Goal: Task Accomplishment & Management: Manage account settings

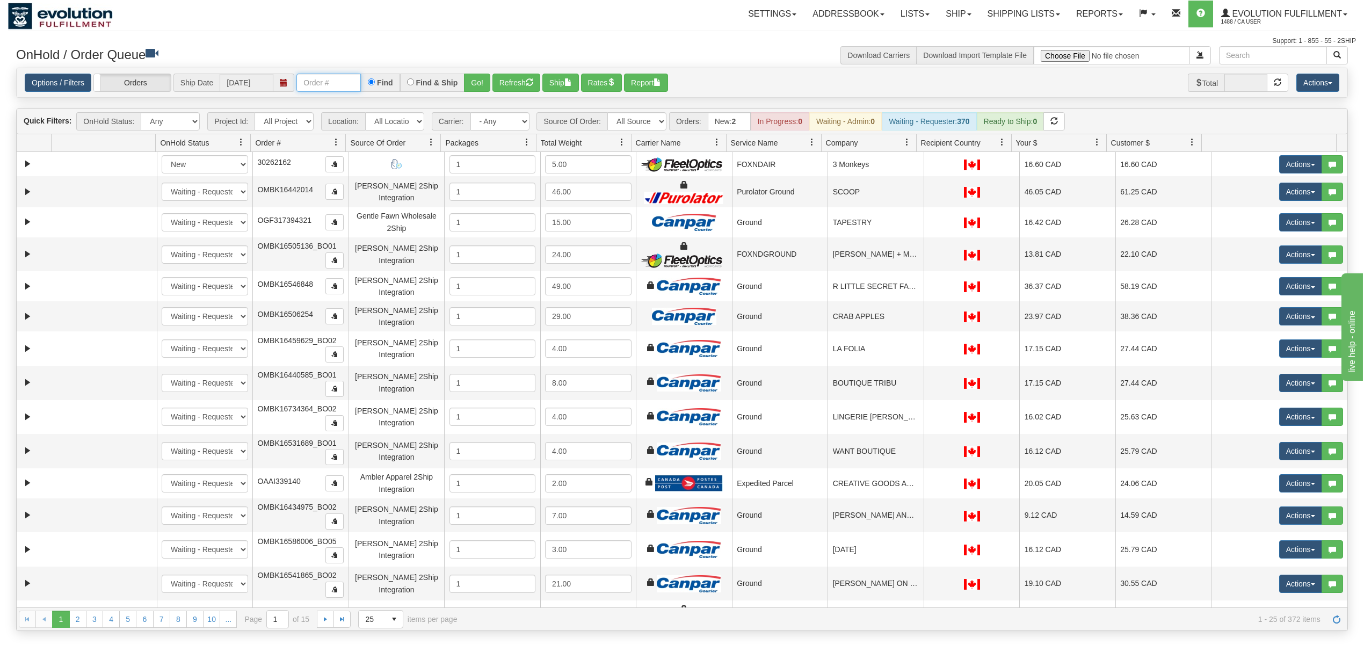
click at [338, 86] on input "text" at bounding box center [328, 83] width 64 height 18
type input "OMBK17534261"
click at [480, 76] on button "Go!" at bounding box center [477, 83] width 26 height 18
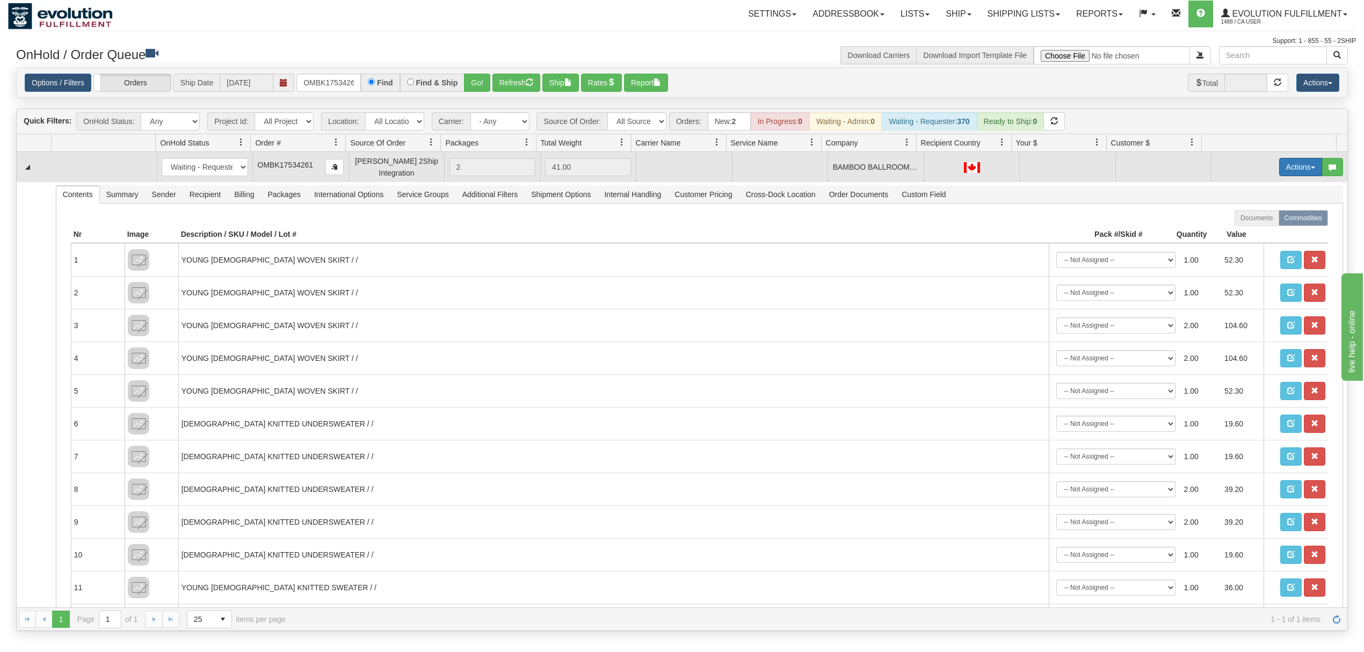
click at [1285, 172] on button "Actions" at bounding box center [1300, 167] width 43 height 18
click at [1257, 216] on span "Rate All Services" at bounding box center [1278, 215] width 64 height 9
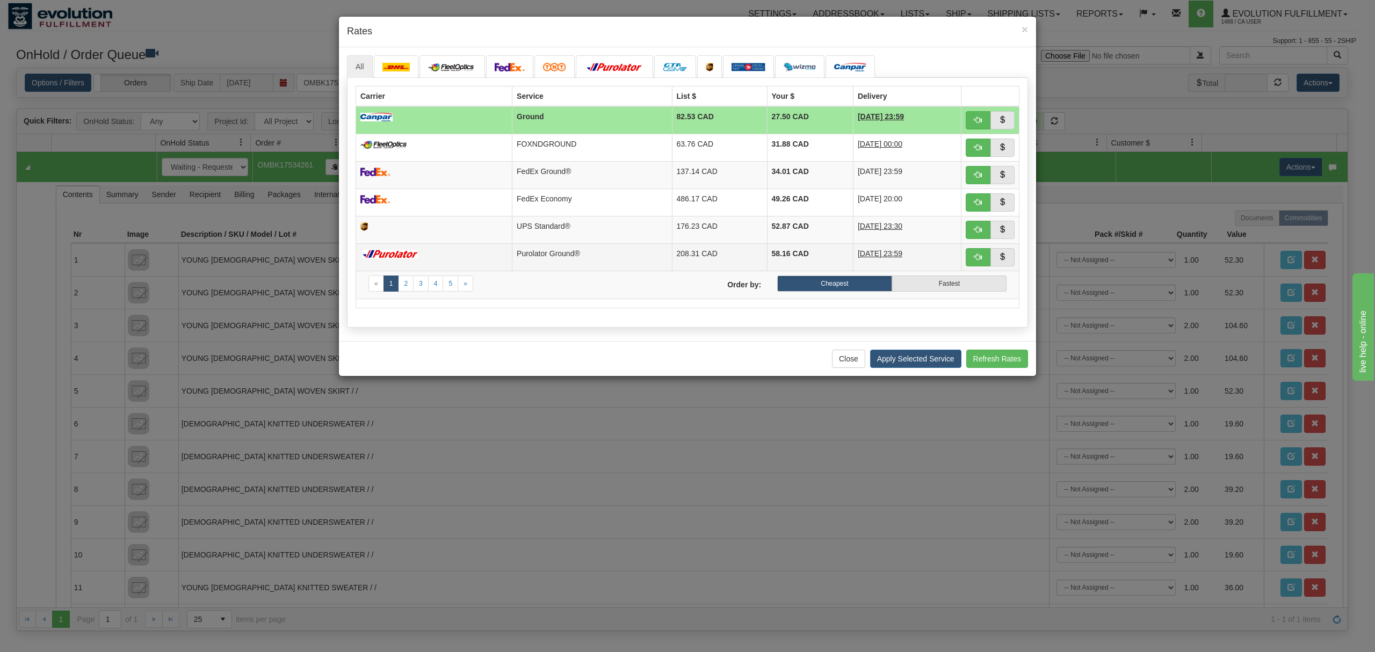
click at [520, 251] on td "Purolator Ground®" at bounding box center [591, 256] width 159 height 27
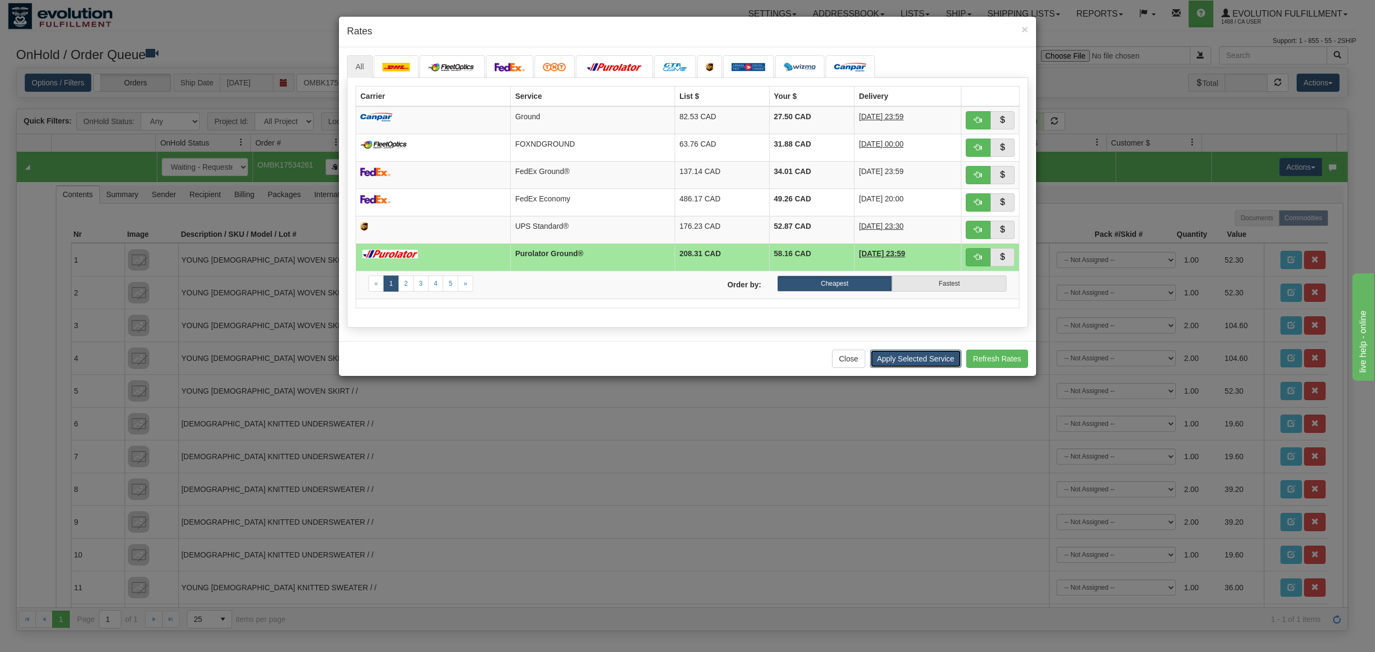
click at [905, 368] on button "Apply Selected Service" at bounding box center [915, 359] width 91 height 18
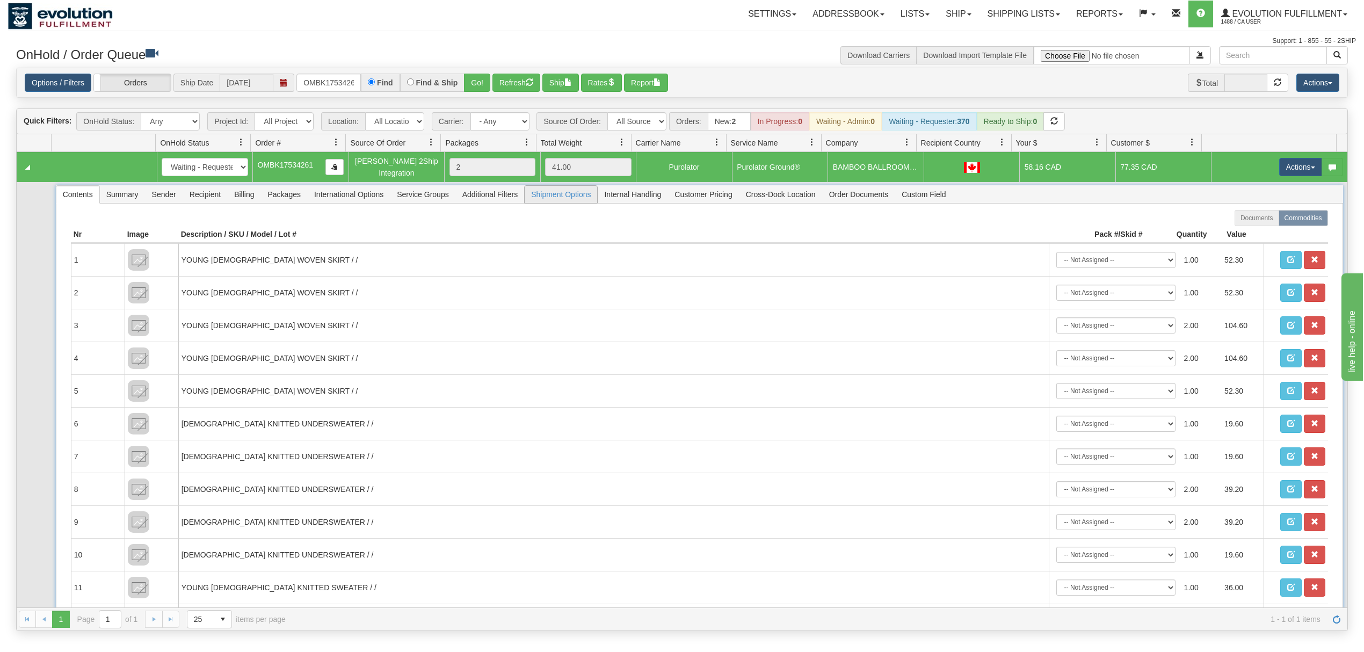
click at [570, 199] on span "Shipment Options" at bounding box center [561, 194] width 72 height 17
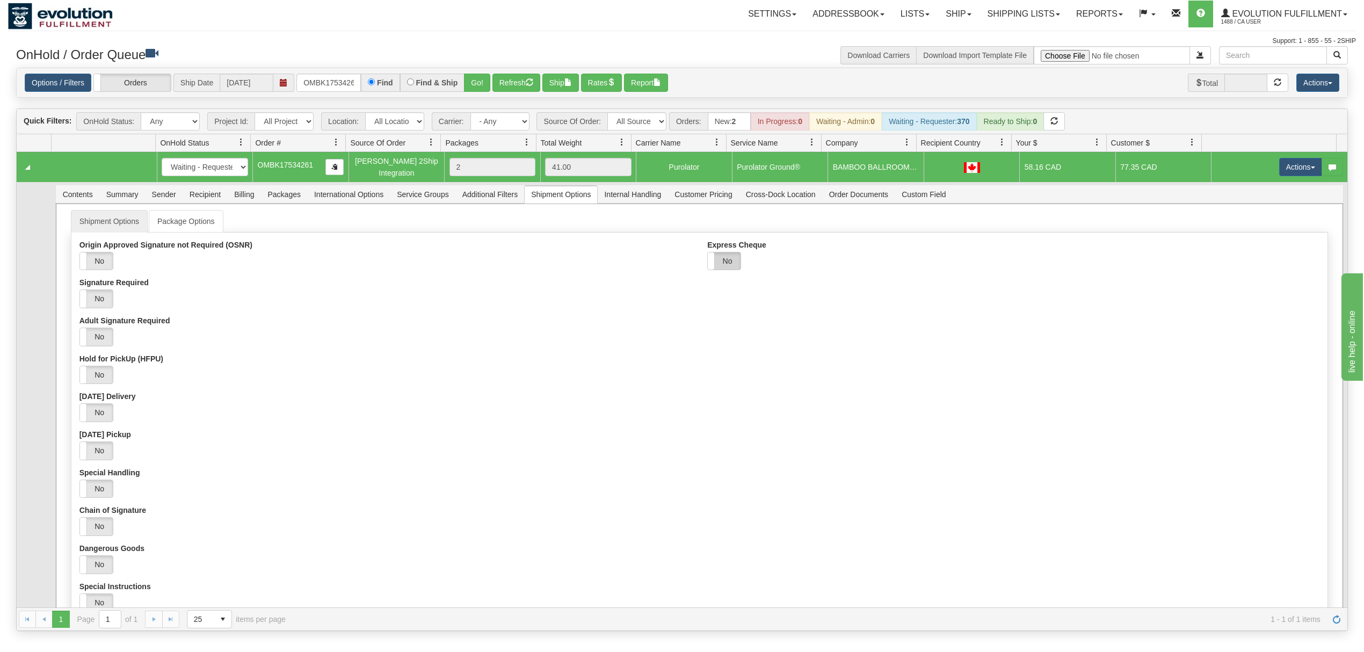
click at [733, 256] on label "No" at bounding box center [724, 261] width 33 height 18
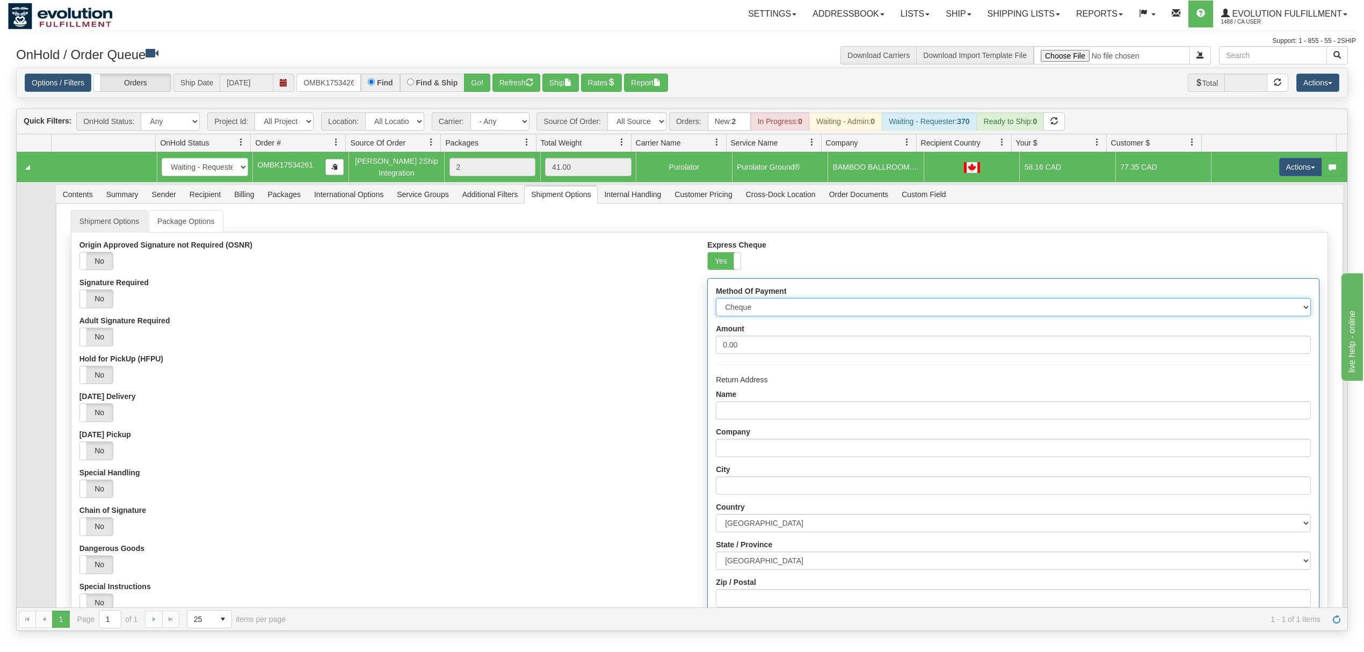
click at [778, 314] on select "Cheque Post - dated Cheque Certified Cheque Money Order Bank Draft" at bounding box center [1013, 307] width 594 height 18
select select "2"
click at [716, 301] on select "Cheque Post - dated Cheque Certified Cheque Money Order Bank Draft" at bounding box center [1013, 307] width 594 height 18
drag, startPoint x: 760, startPoint y: 354, endPoint x: 705, endPoint y: 353, distance: 55.9
click at [708, 353] on div "Method Of Payment Cheque Post - dated Cheque Certified Cheque Money Order Bank …" at bounding box center [1013, 507] width 611 height 457
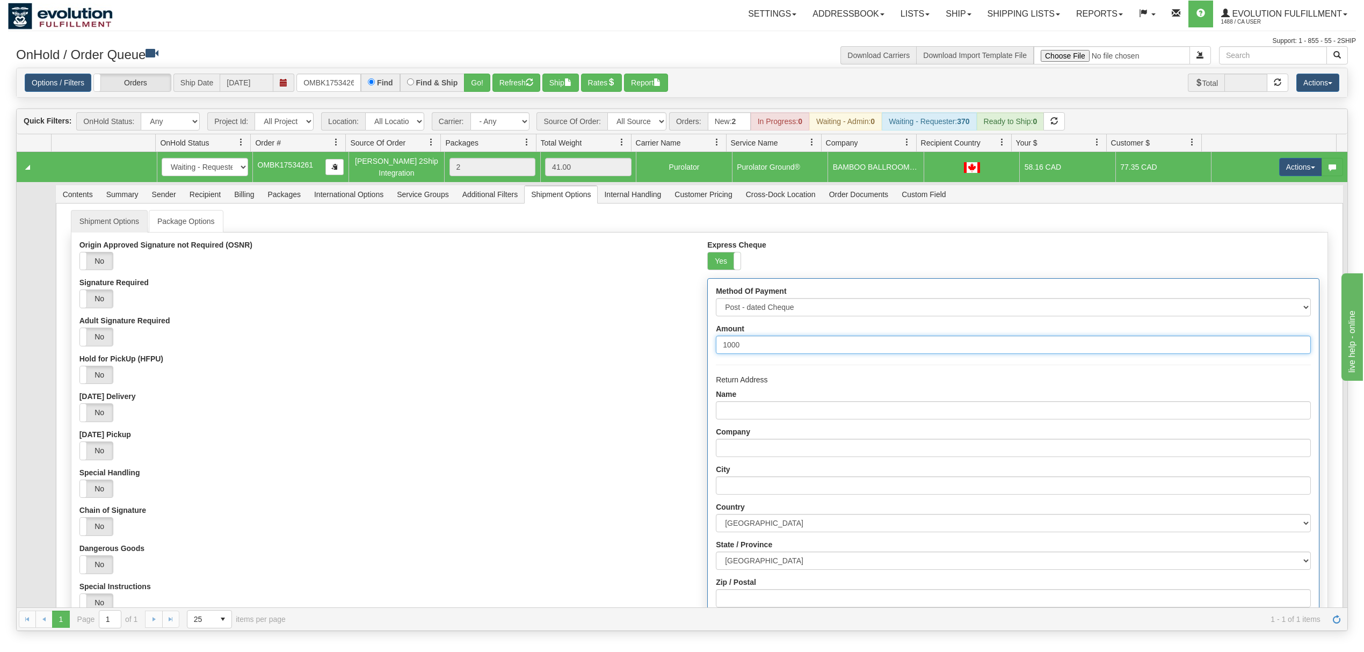
type input "1000"
click at [772, 417] on input "Name" at bounding box center [1013, 410] width 594 height 18
type input "EVOLUTION FULFILLMENT"
type input "DELTA"
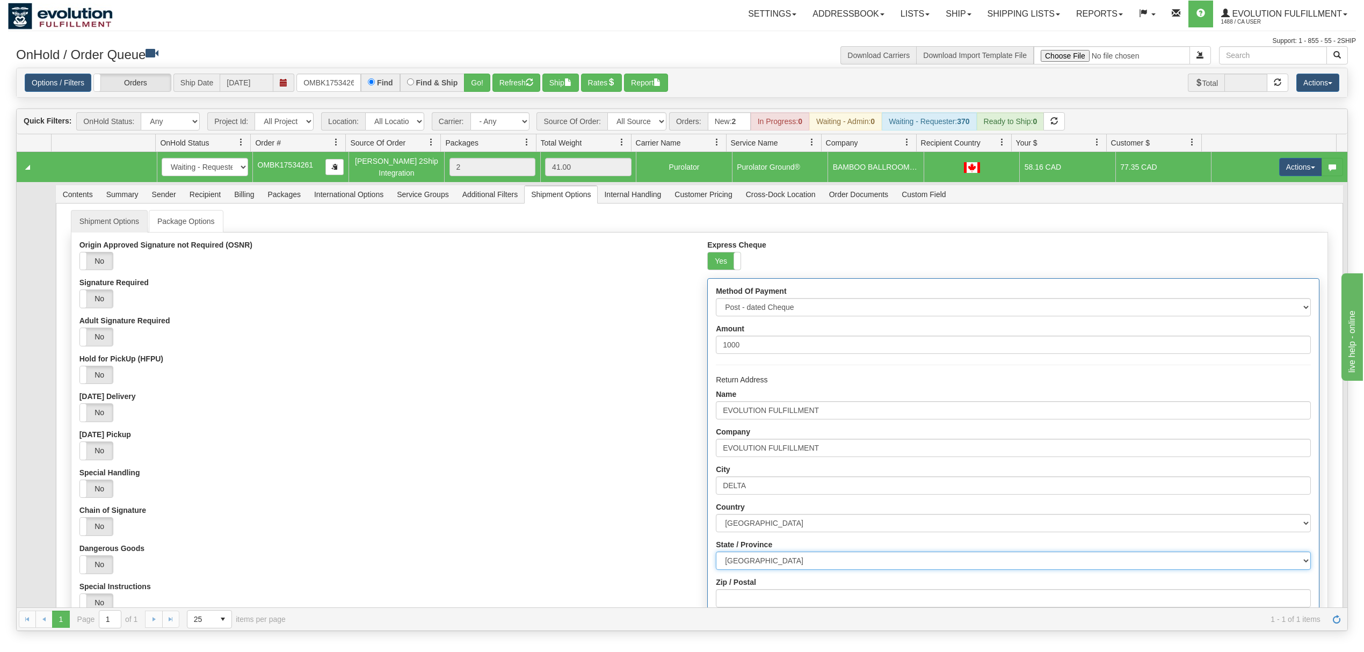
select select "BC"
type input "V4G0A2"
type input "216-6901 72ND STREET"
type input "6049402228"
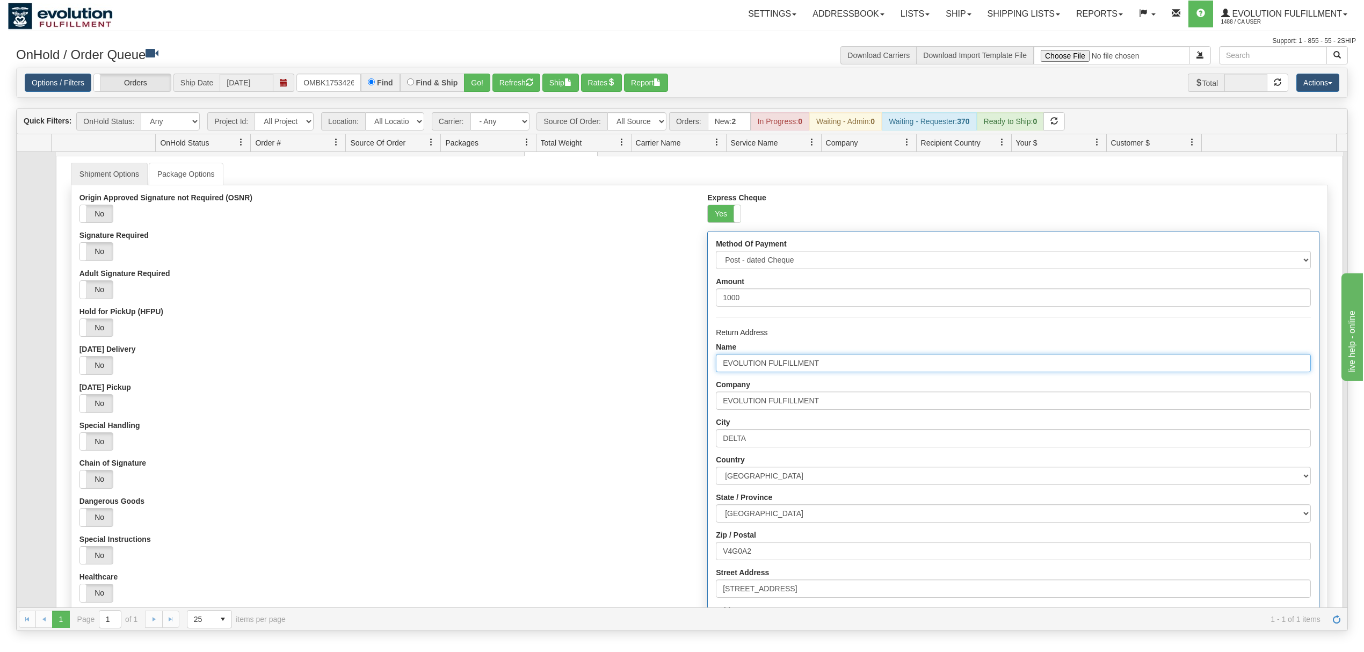
scroll to position [143, 0]
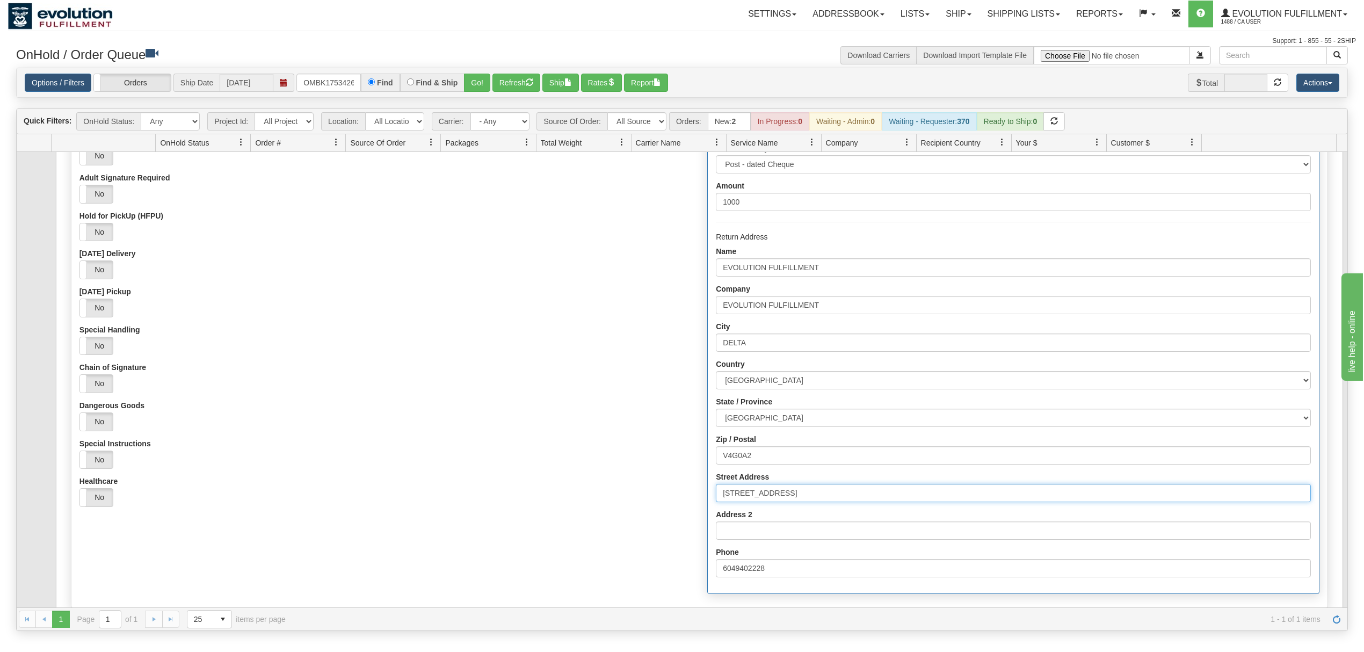
drag, startPoint x: 840, startPoint y: 503, endPoint x: 659, endPoint y: 501, distance: 181.0
click at [659, 501] on div "Origin Approved Signature not Required (OSNR) Yes No Signature Required Yes No …" at bounding box center [699, 349] width 1256 height 502
type input "7137 Venture Street"
drag, startPoint x: 770, startPoint y: 452, endPoint x: 658, endPoint y: 458, distance: 111.8
click at [658, 458] on div "Origin Approved Signature not Required (OSNR) Yes No Signature Required Yes No …" at bounding box center [699, 349] width 1256 height 502
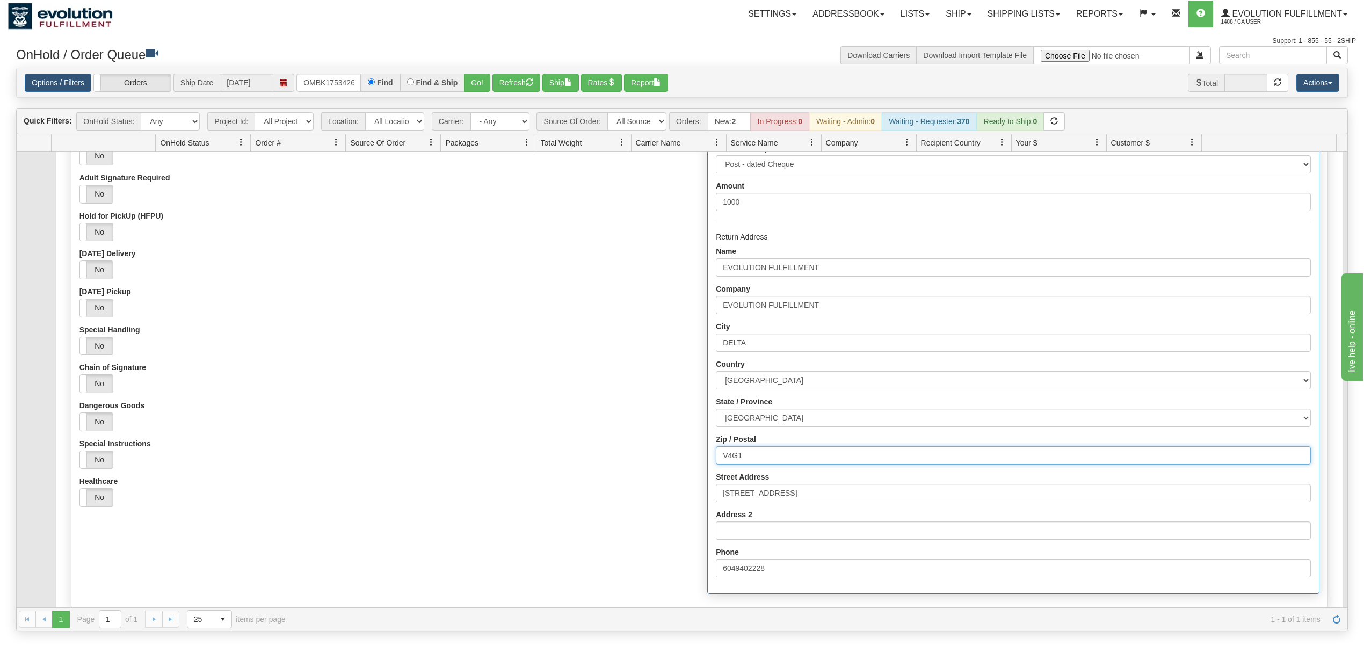
type input "V4G1K3"
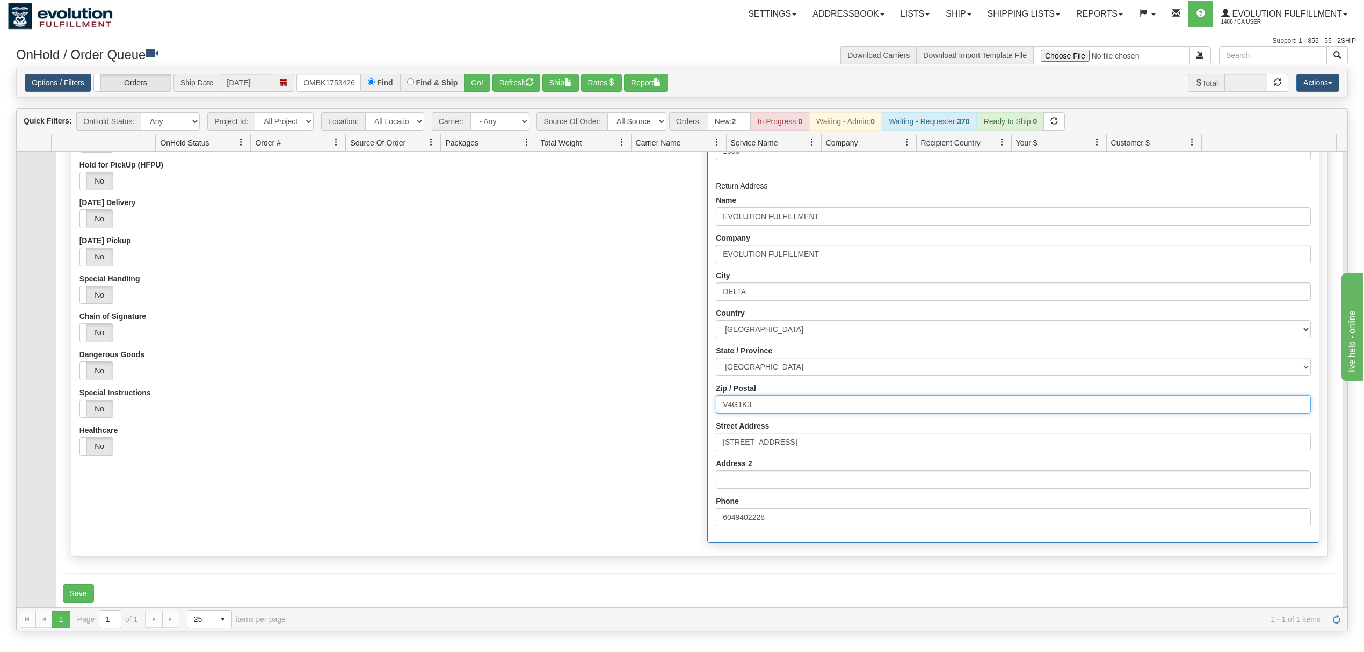
scroll to position [201, 0]
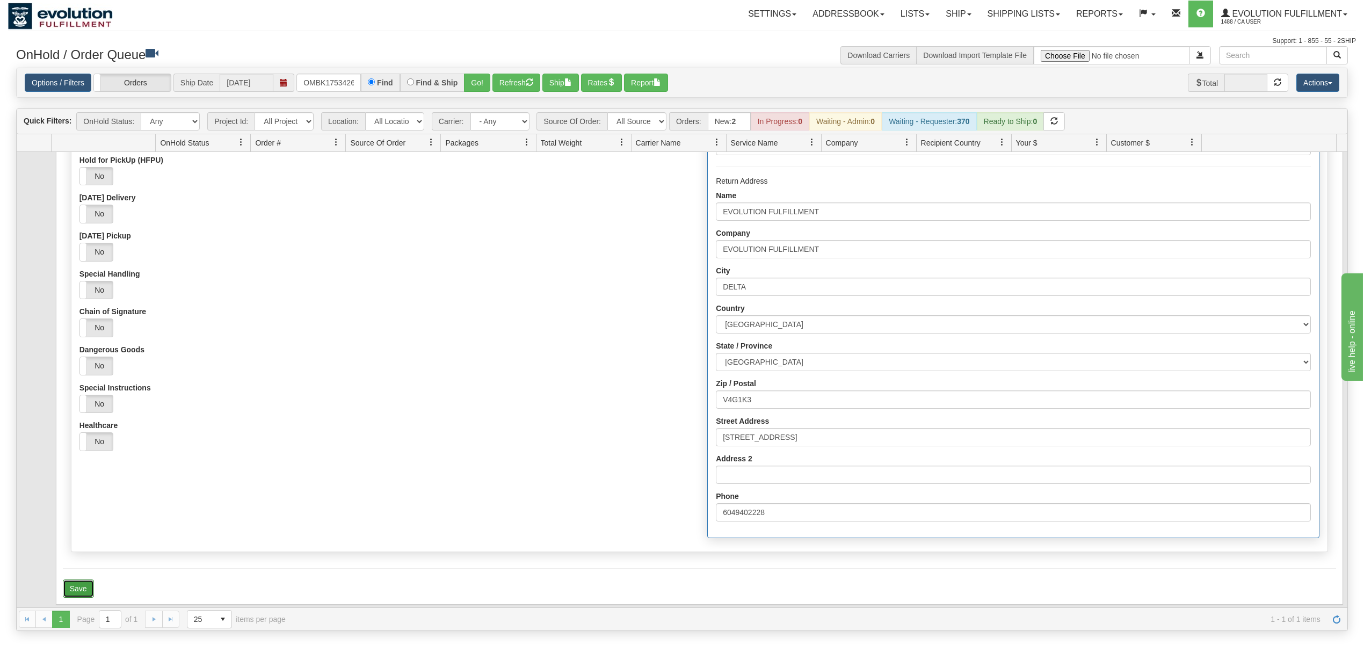
click at [82, 585] on button "Save" at bounding box center [78, 588] width 31 height 18
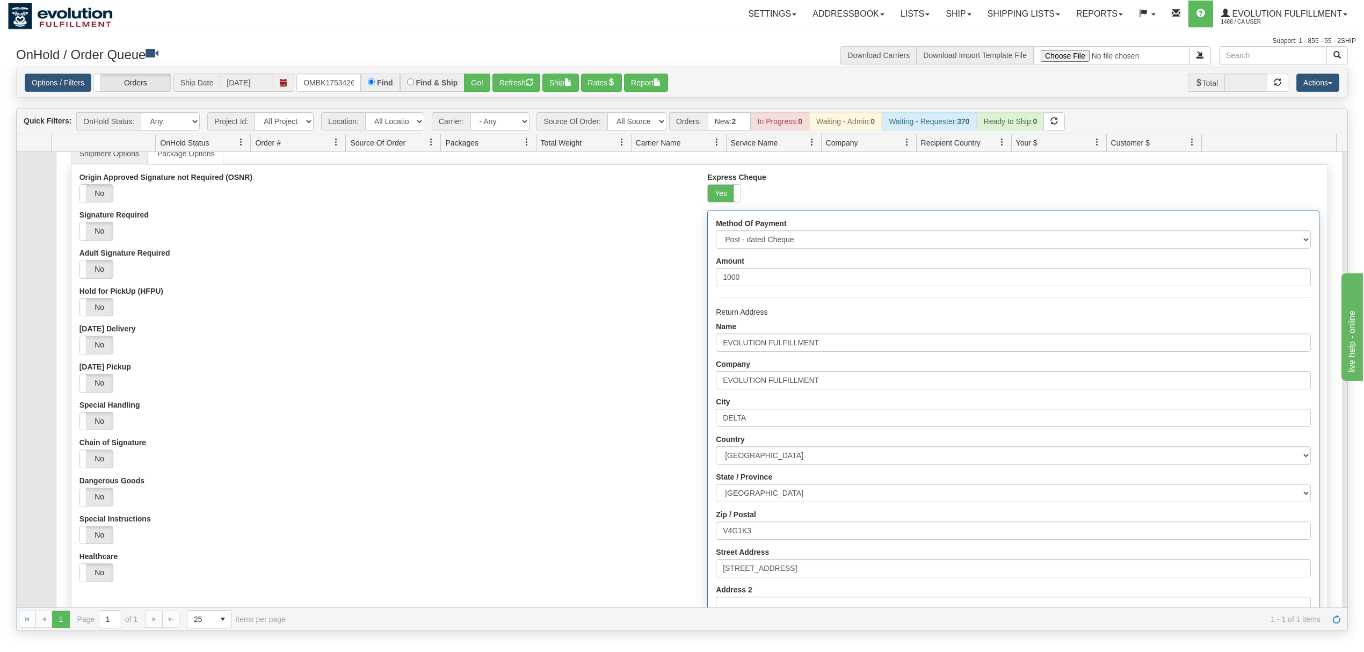
scroll to position [0, 0]
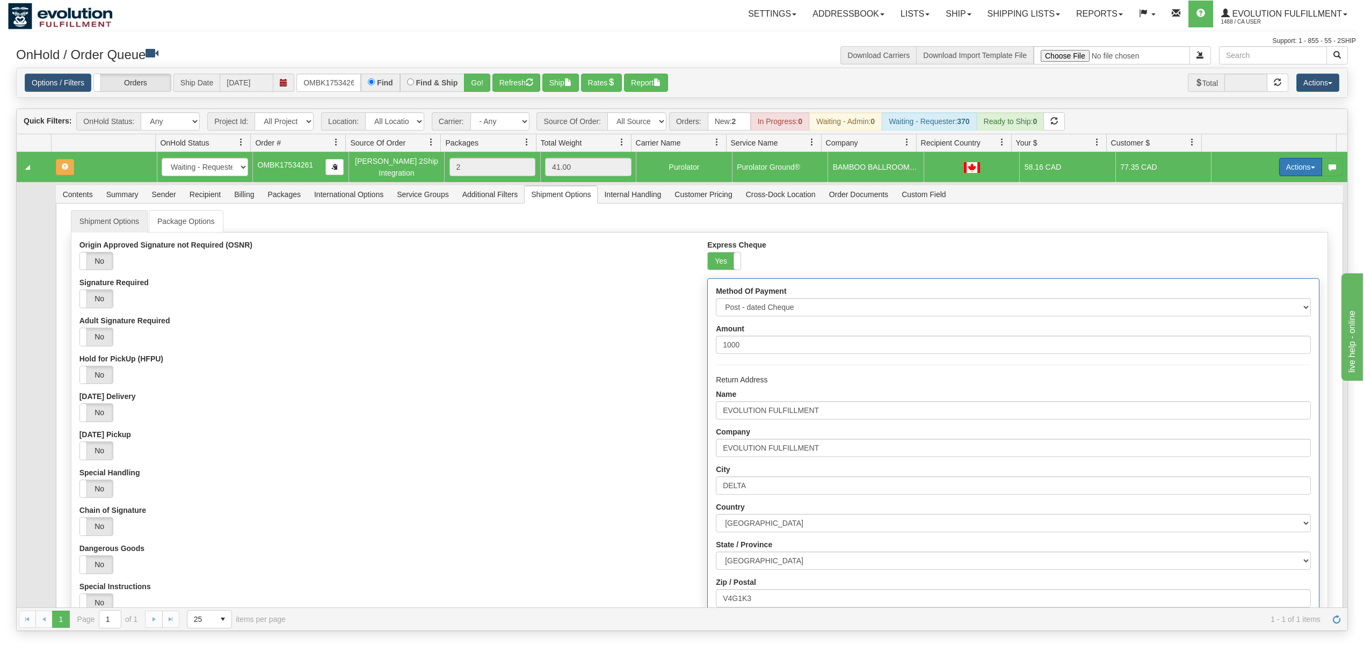
click at [1285, 162] on button "Actions" at bounding box center [1300, 167] width 43 height 18
click at [1258, 200] on span "Refresh Rates" at bounding box center [1273, 201] width 55 height 9
click at [325, 77] on input "OMBK17534261" at bounding box center [328, 83] width 64 height 18
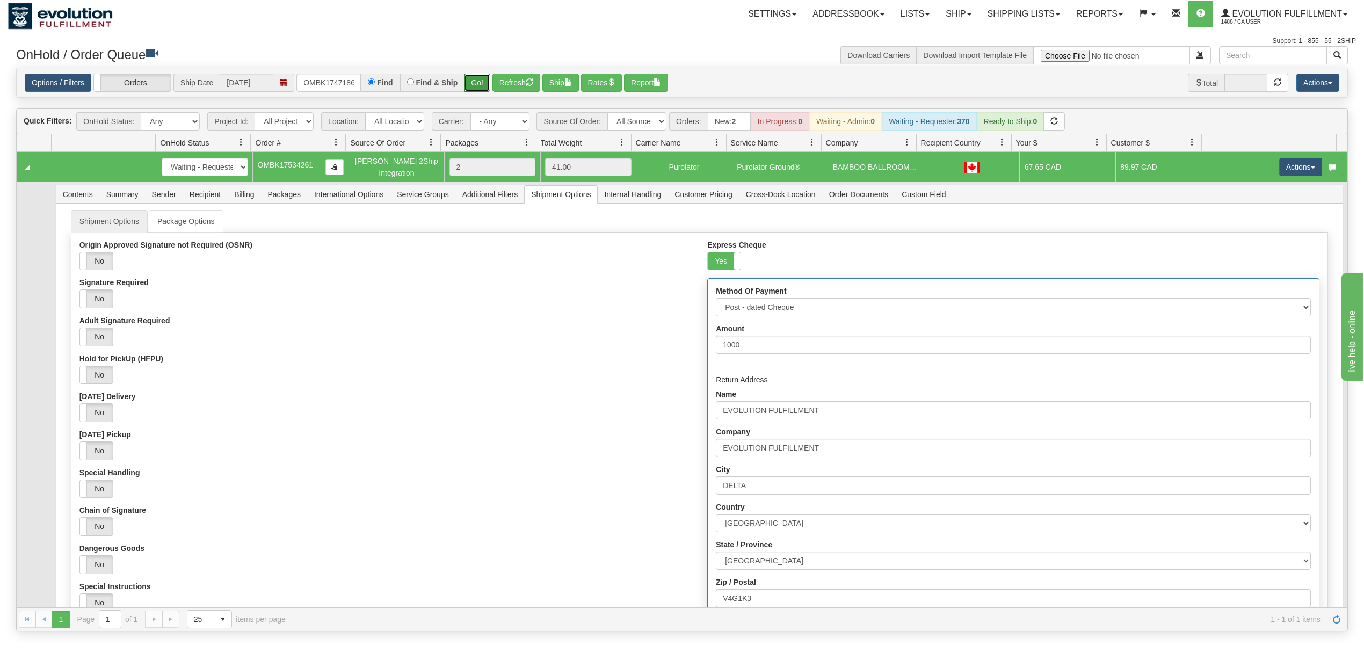
click at [472, 74] on button "Go!" at bounding box center [477, 83] width 26 height 18
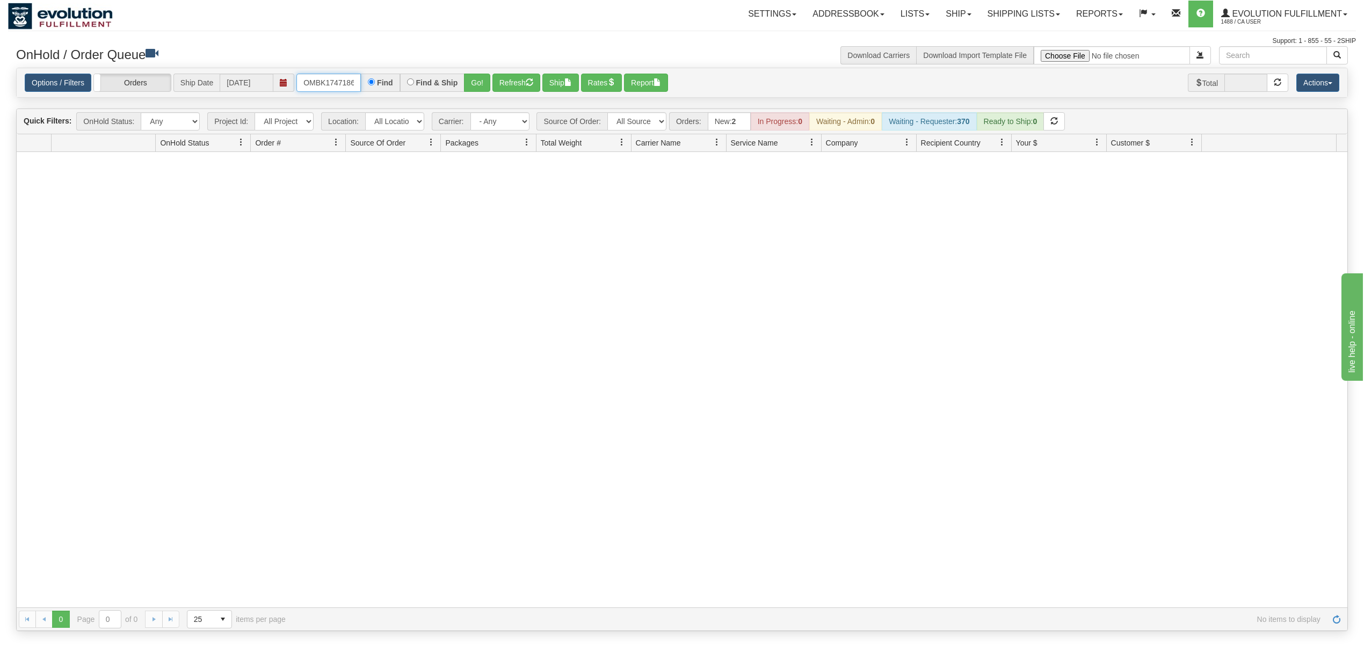
click at [355, 82] on input "OMBK17471869 BO01" at bounding box center [328, 83] width 64 height 18
click at [336, 82] on input "OMBK17471869 BO01" at bounding box center [328, 83] width 64 height 18
type input "OMBK17471869_BO01"
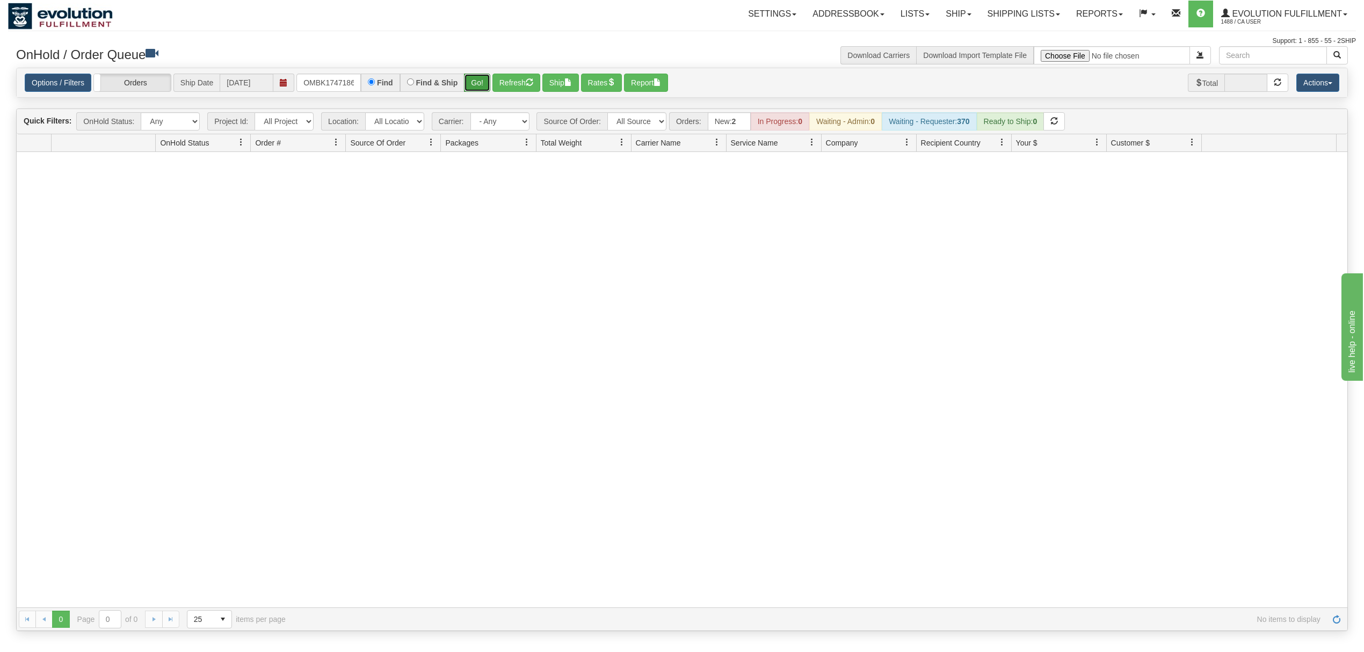
click at [477, 79] on button "Go!" at bounding box center [477, 83] width 26 height 18
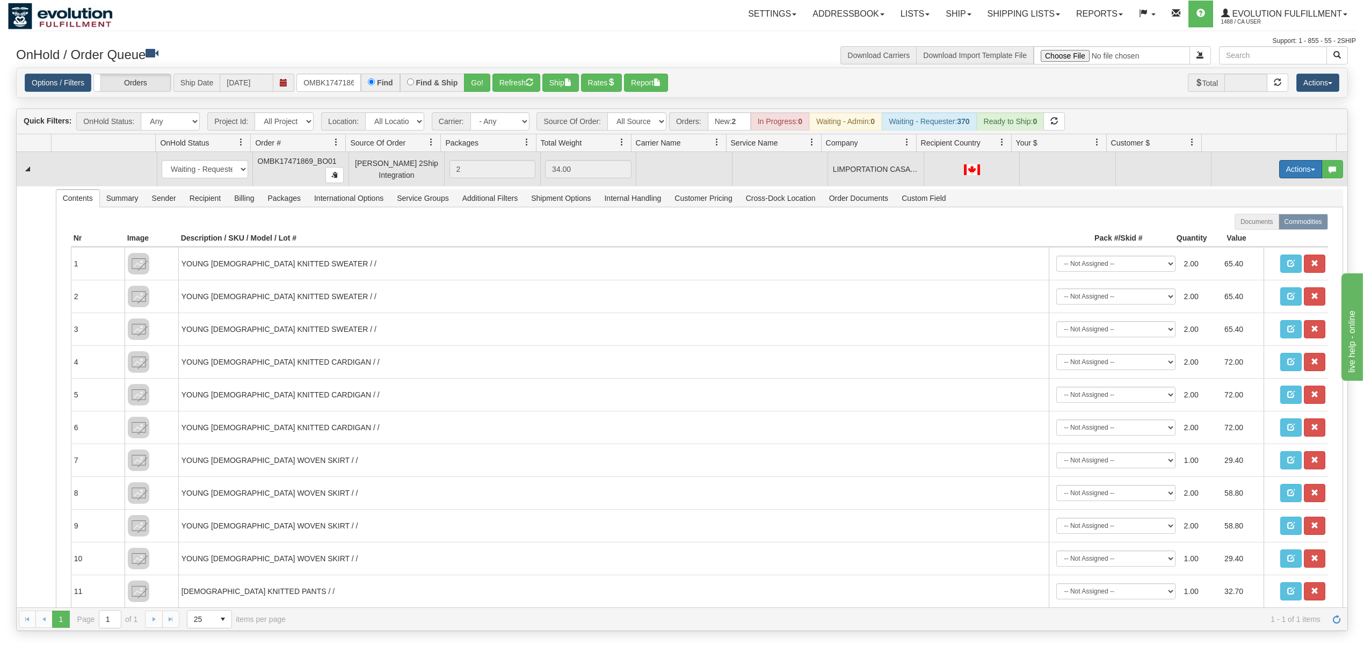
click at [1292, 170] on button "Actions" at bounding box center [1300, 169] width 43 height 18
click at [1265, 219] on span "Rate All Services" at bounding box center [1278, 217] width 64 height 9
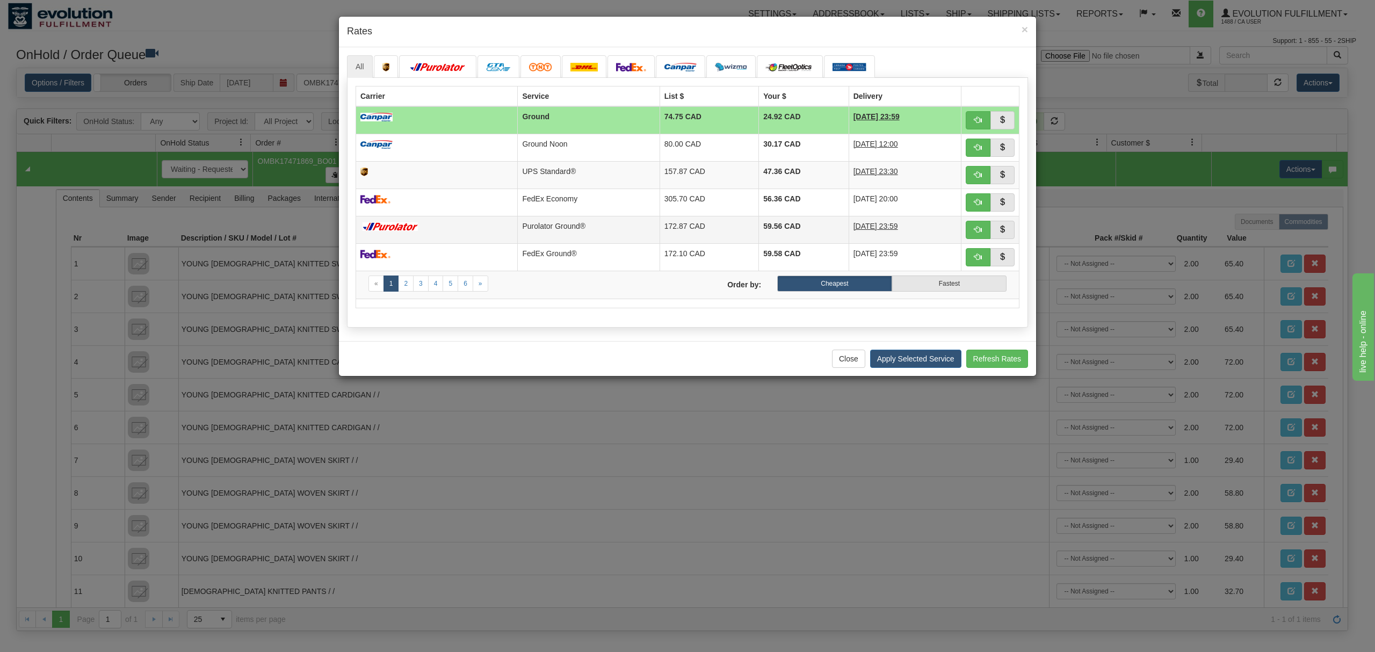
click at [417, 222] on td at bounding box center [437, 229] width 162 height 27
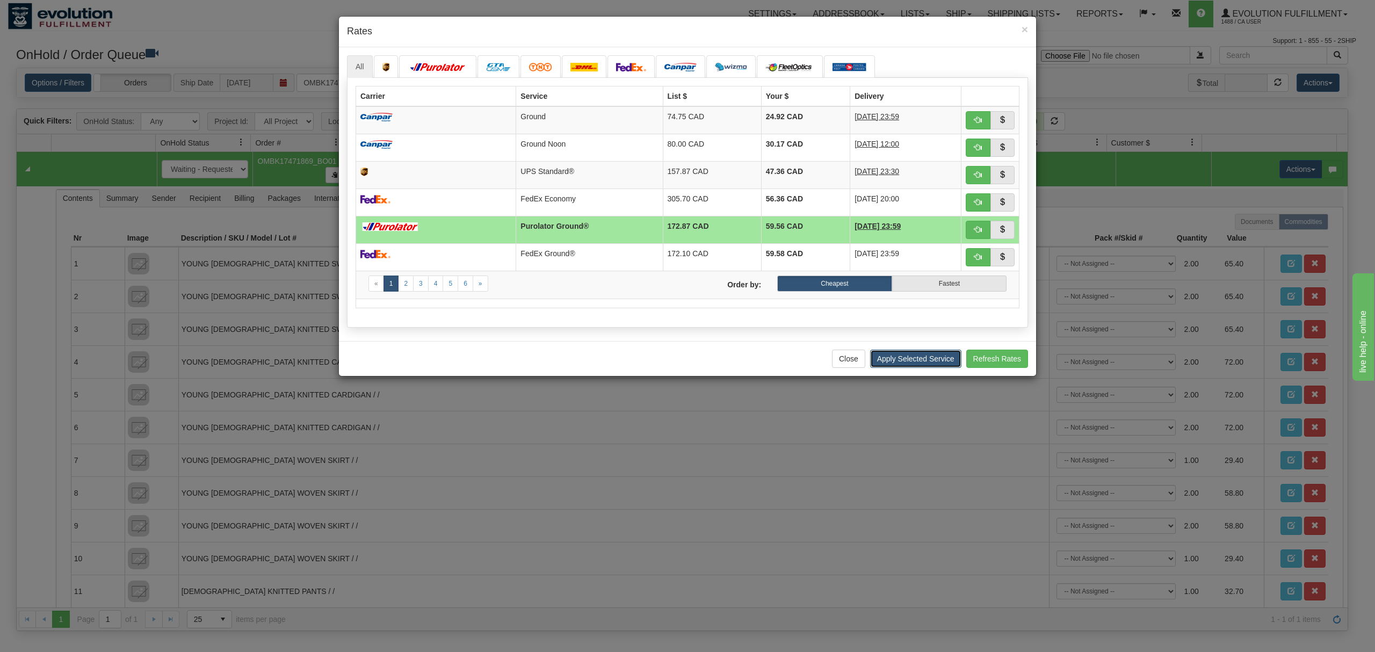
click at [889, 364] on button "Apply Selected Service" at bounding box center [915, 359] width 91 height 18
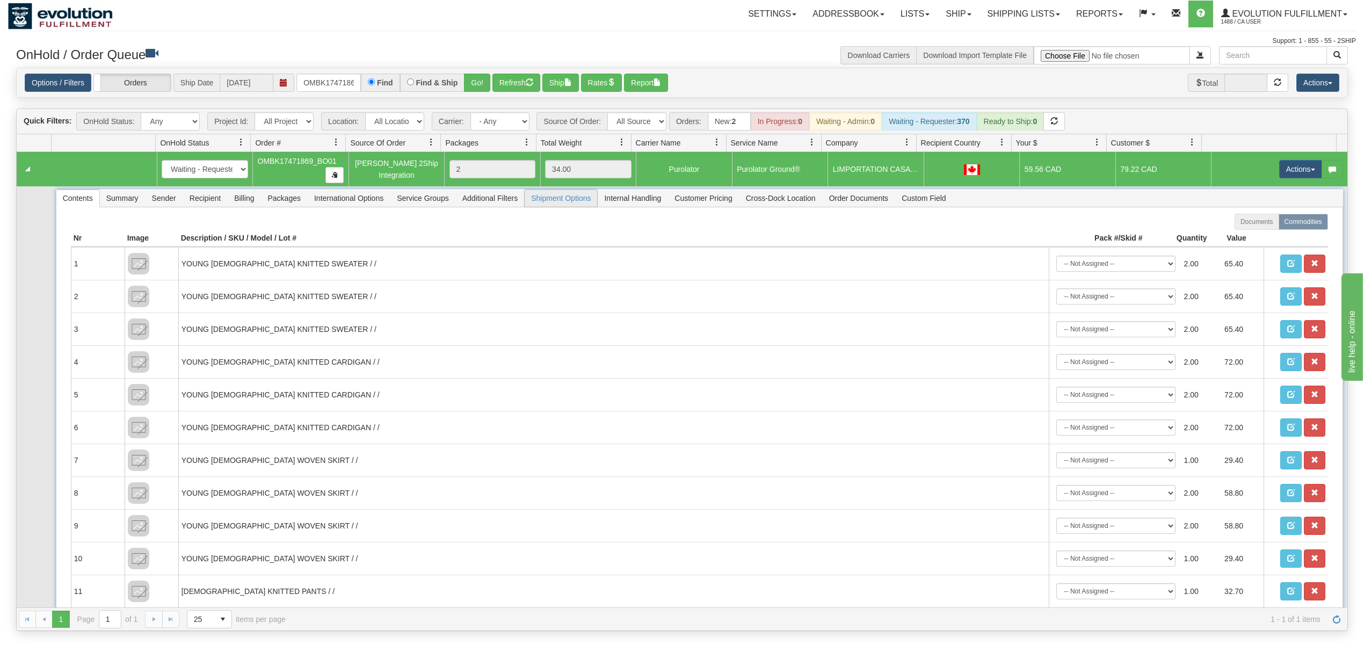
click at [584, 197] on span "Shipment Options" at bounding box center [561, 198] width 72 height 17
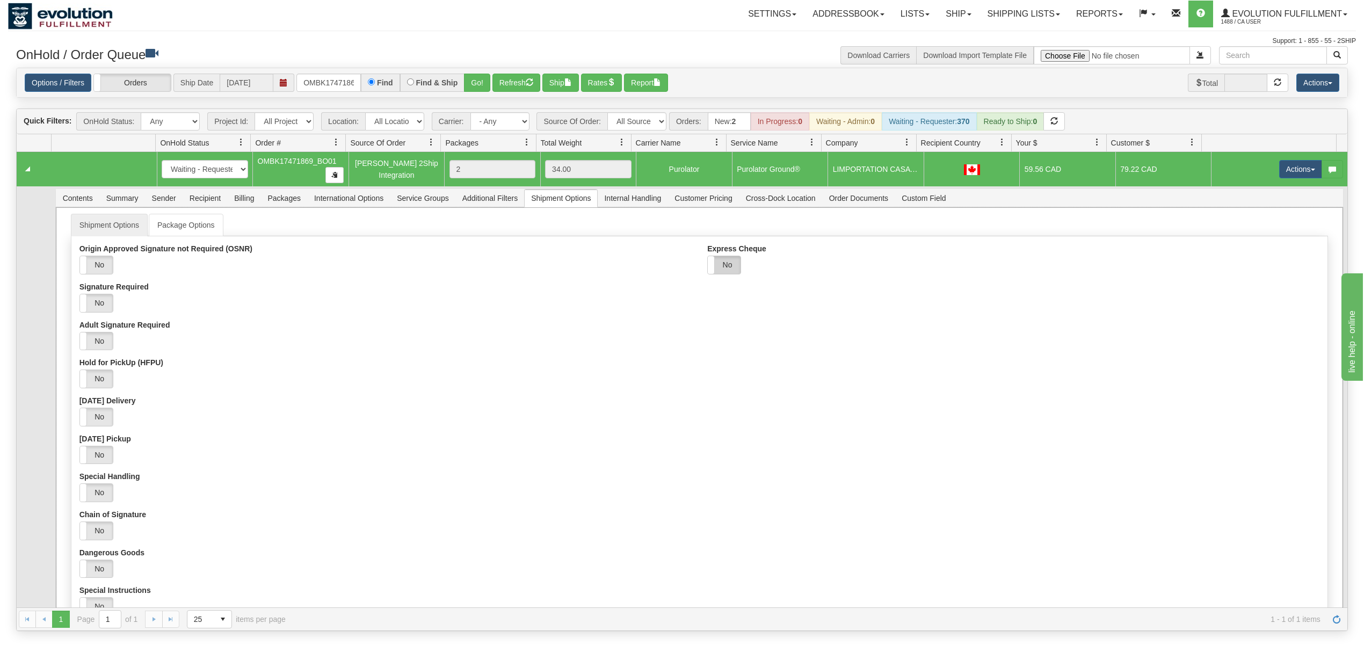
click at [722, 269] on label "No" at bounding box center [724, 265] width 33 height 18
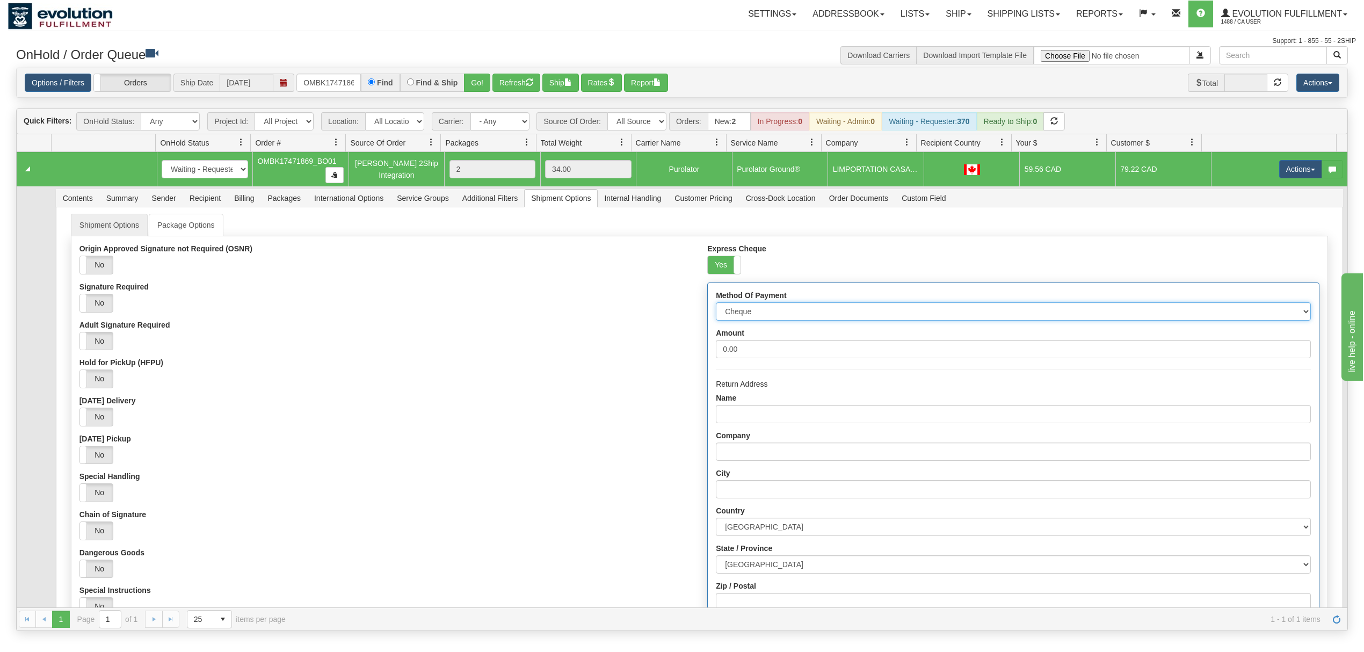
click at [749, 313] on select "Cheque Post - dated Cheque Certified Cheque Money Order Bank Draft" at bounding box center [1013, 311] width 594 height 18
select select "2"
click at [716, 306] on select "Cheque Post - dated Cheque Certified Cheque Money Order Bank Draft" at bounding box center [1013, 311] width 594 height 18
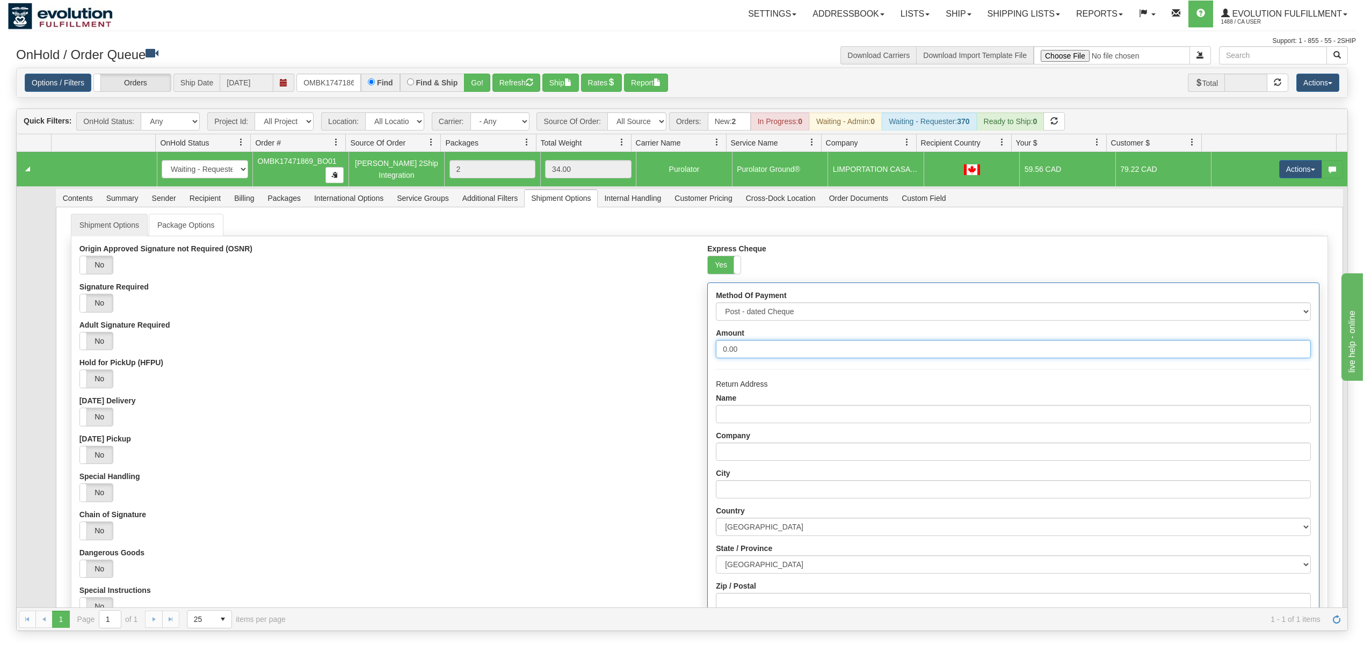
drag, startPoint x: 752, startPoint y: 352, endPoint x: 662, endPoint y: 355, distance: 90.3
click at [663, 355] on div "Origin Approved Signature not Required (OSNR) Yes No Signature Required Yes No …" at bounding box center [699, 495] width 1256 height 502
type input "1000"
drag, startPoint x: 750, startPoint y: 418, endPoint x: 775, endPoint y: 419, distance: 25.8
click at [755, 418] on input "Name" at bounding box center [1013, 414] width 594 height 18
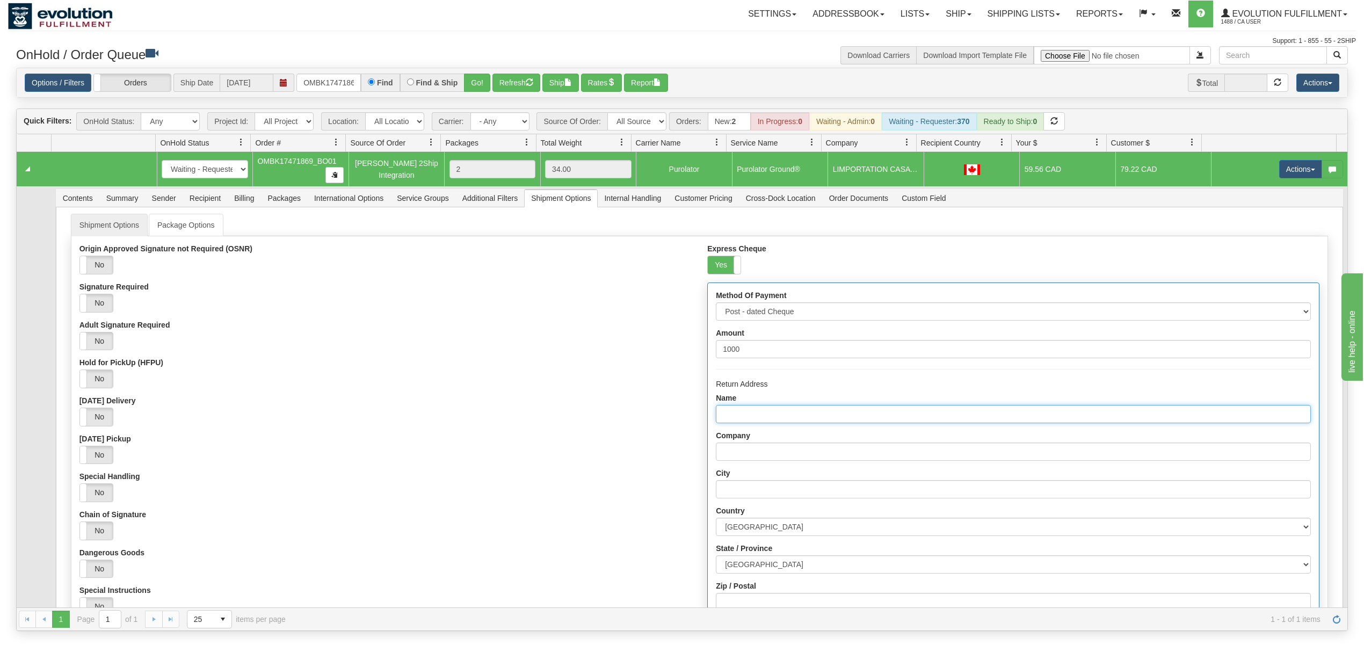
type input "EVOLUTION FULFILLMENT"
type input "DELTA"
select select "BC"
type input "V4G0A2"
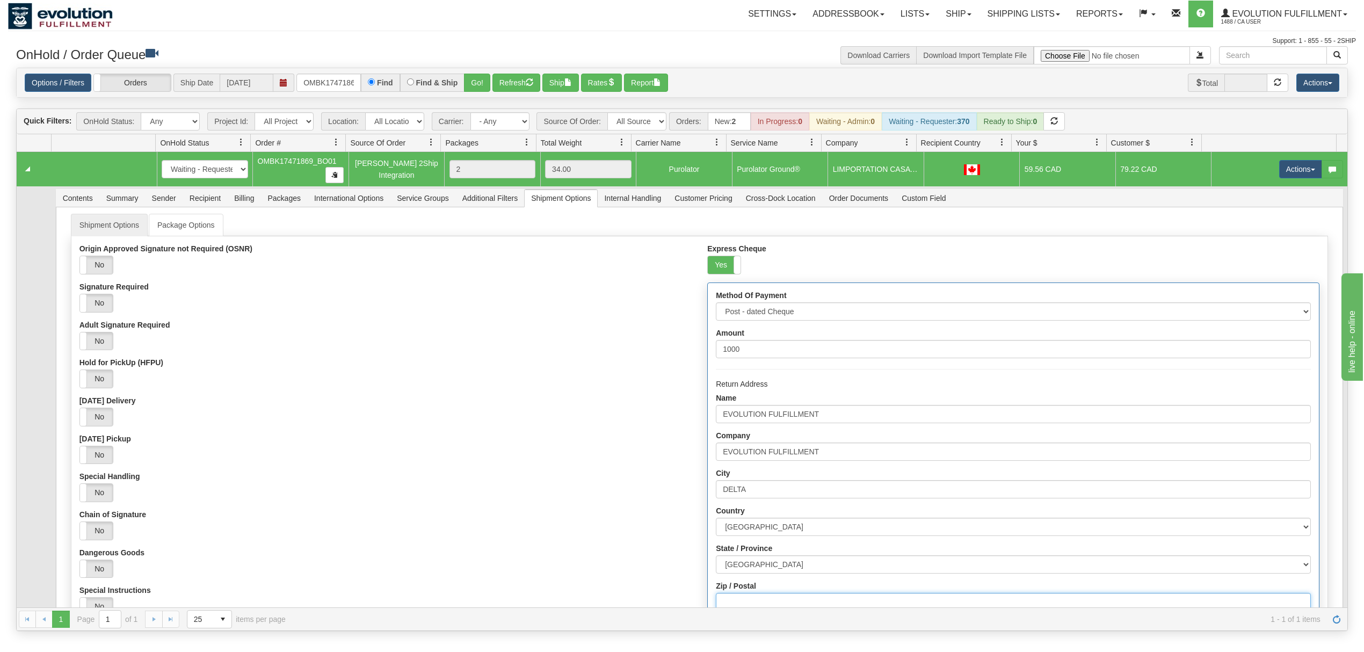
type input "216-6901 72ND STREET"
type input "6049402228"
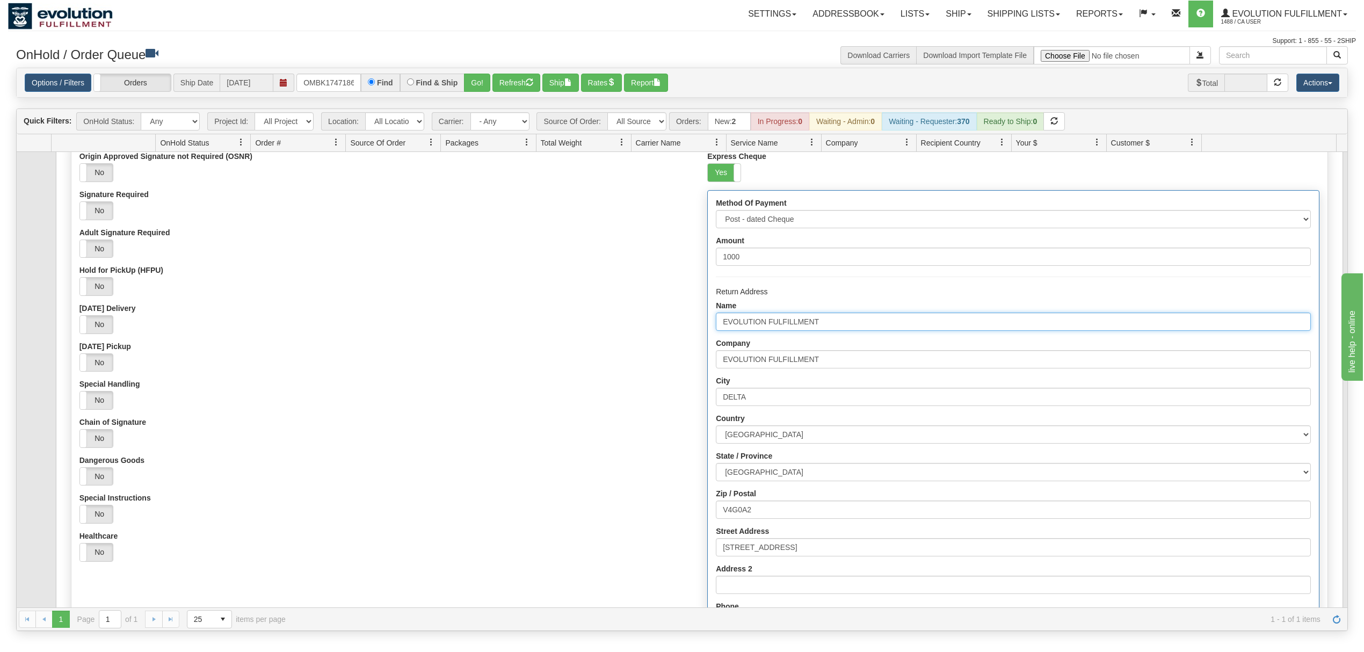
scroll to position [205, 0]
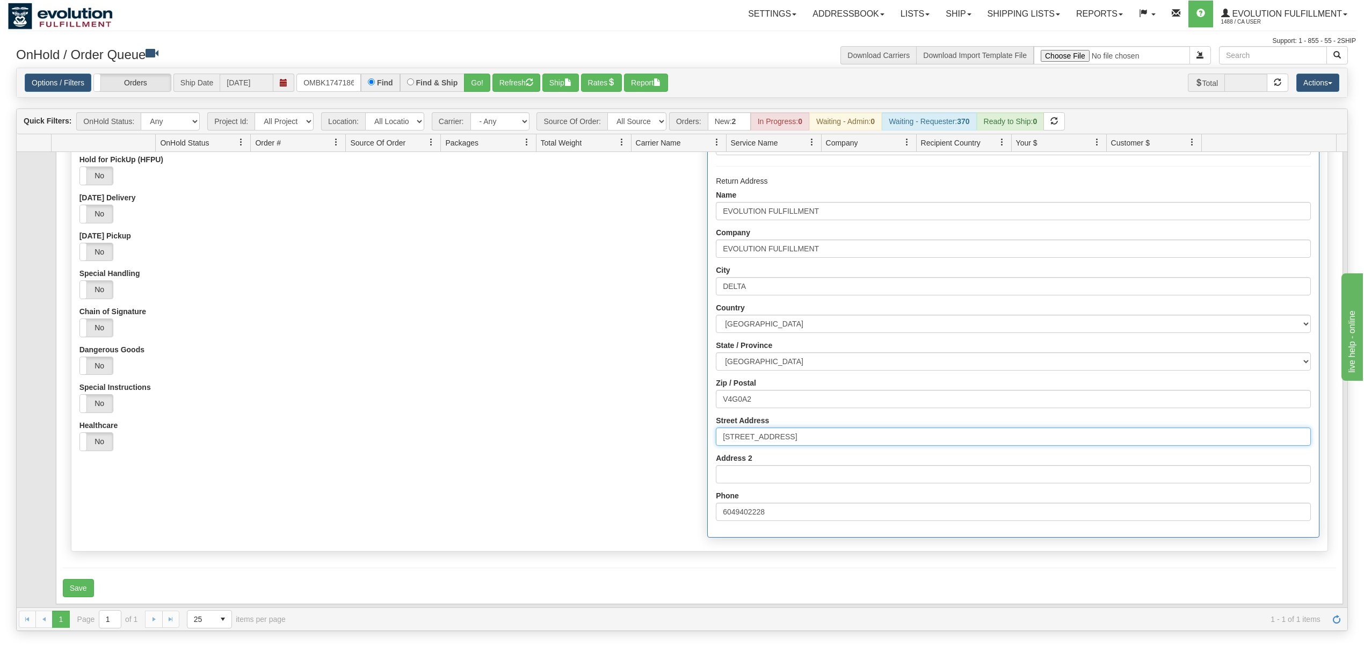
drag, startPoint x: 843, startPoint y: 436, endPoint x: 664, endPoint y: 472, distance: 182.3
click at [664, 472] on div "Origin Approved Signature not Required (OSNR) Yes No Signature Required Yes No …" at bounding box center [699, 292] width 1256 height 502
type input "7137 Venture Street"
drag, startPoint x: 787, startPoint y: 404, endPoint x: 680, endPoint y: 402, distance: 106.9
click at [680, 402] on div "Origin Approved Signature not Required (OSNR) Yes No Signature Required Yes No …" at bounding box center [699, 292] width 1256 height 502
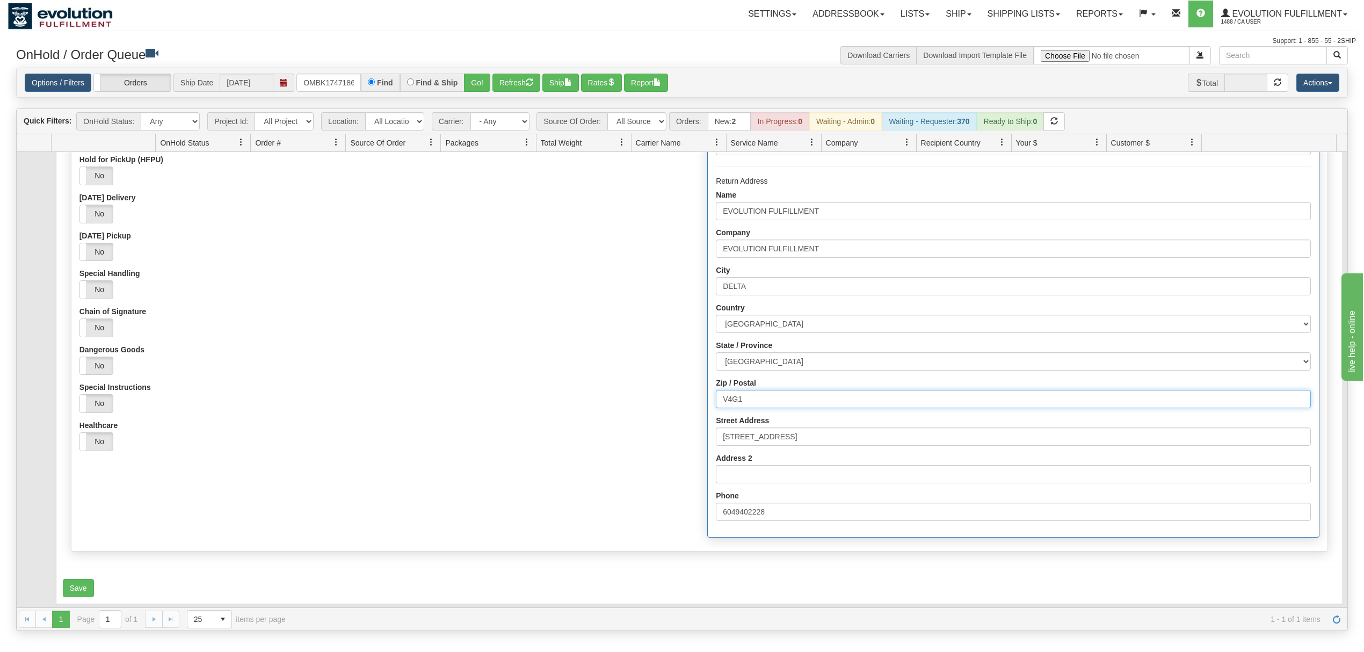
type input "V4G1K3"
click at [88, 589] on button "Save" at bounding box center [78, 588] width 31 height 18
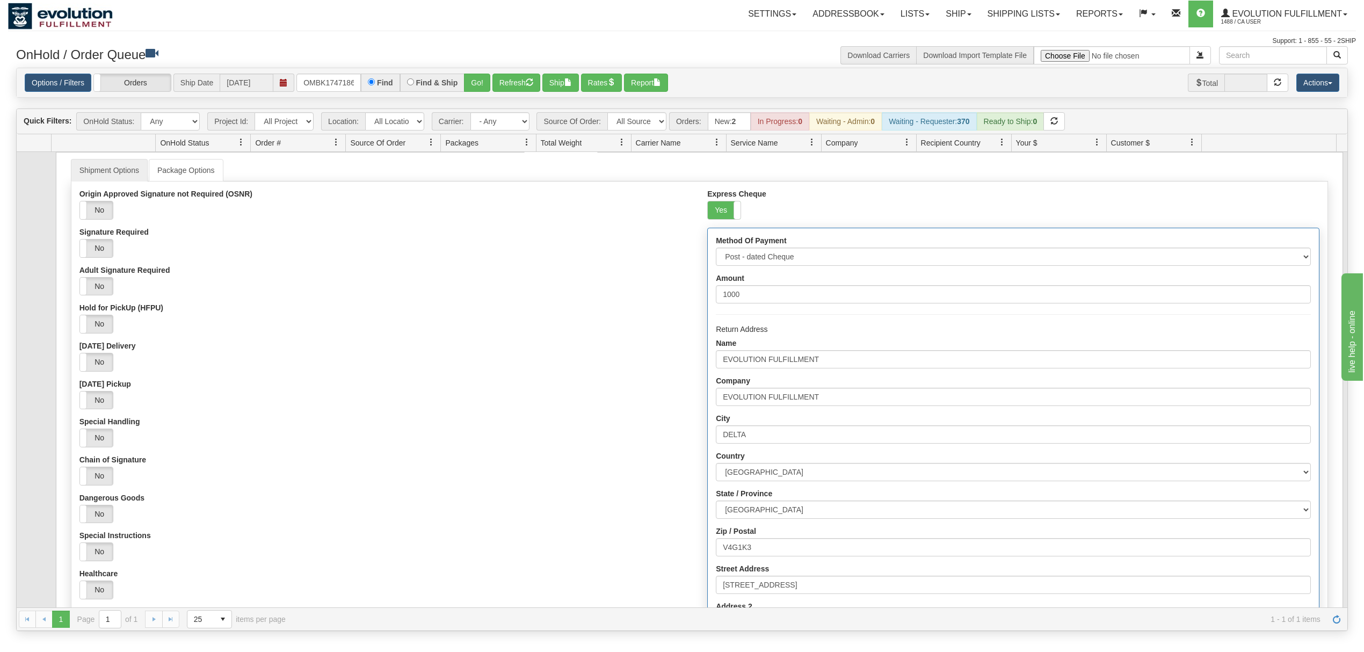
scroll to position [0, 0]
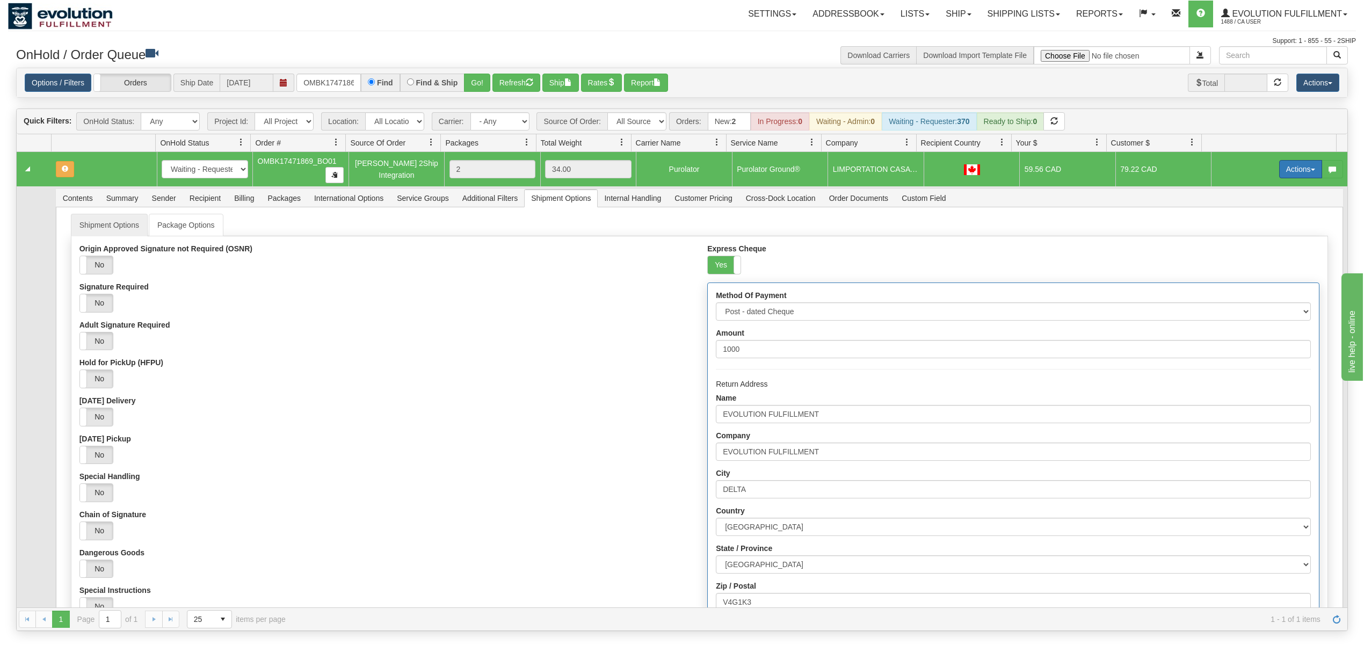
click at [1287, 178] on button "Actions" at bounding box center [1300, 169] width 43 height 18
click at [1258, 227] on link "Ship" at bounding box center [1279, 231] width 86 height 14
click at [1291, 170] on div at bounding box center [1300, 169] width 43 height 18
drag, startPoint x: 1291, startPoint y: 170, endPoint x: 1223, endPoint y: 180, distance: 68.5
click at [1289, 170] on div at bounding box center [1300, 169] width 43 height 18
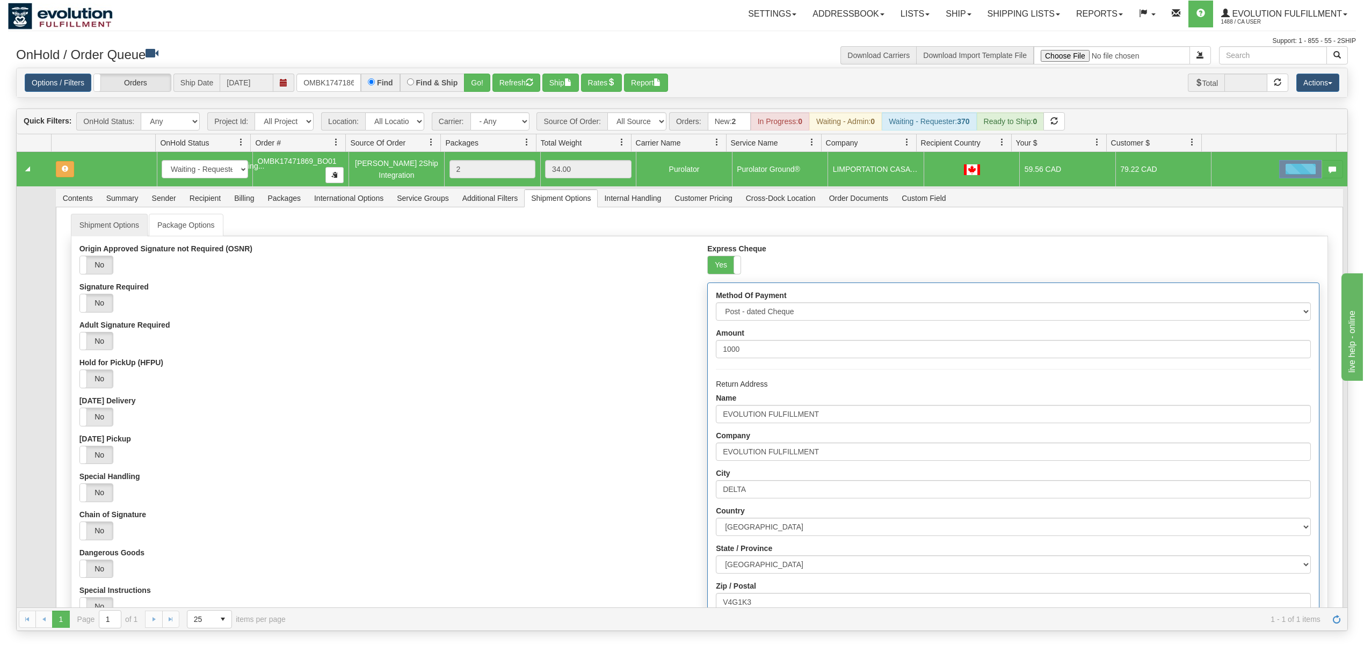
drag, startPoint x: 1223, startPoint y: 180, endPoint x: 1152, endPoint y: 190, distance: 72.1
click at [1176, 190] on tbody "31500609 EVOLUTION V3 90777505 0 New In Progress Waiting - Admin Waiting - Requ…" at bounding box center [682, 472] width 1331 height 640
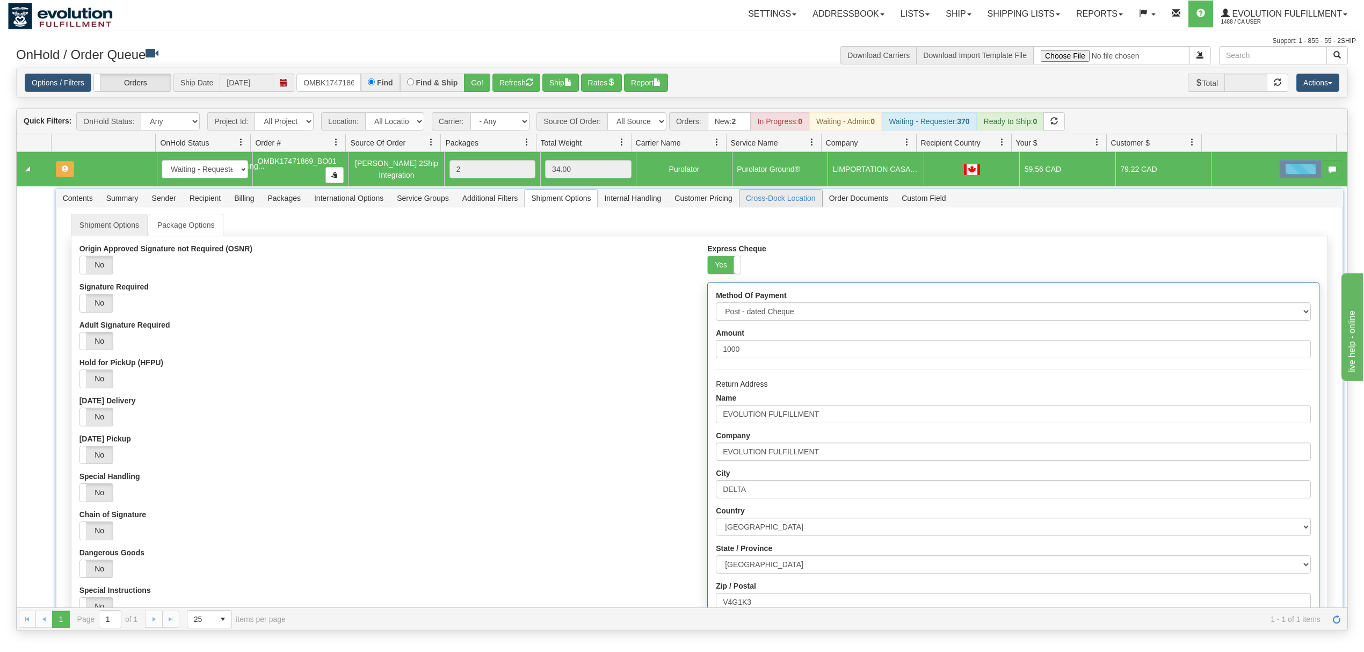
click at [773, 198] on span "Cross-Dock Location" at bounding box center [780, 198] width 83 height 17
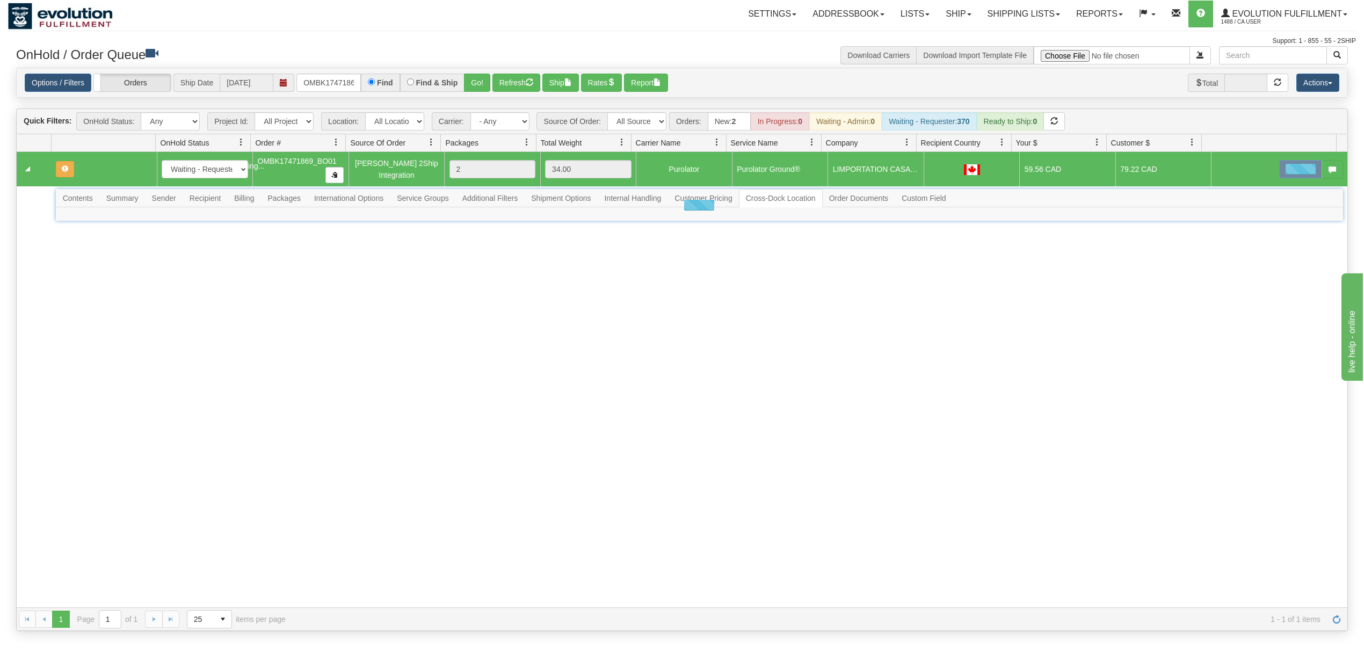
click at [774, 198] on div at bounding box center [699, 205] width 1287 height 32
click at [777, 199] on div at bounding box center [699, 205] width 1287 height 32
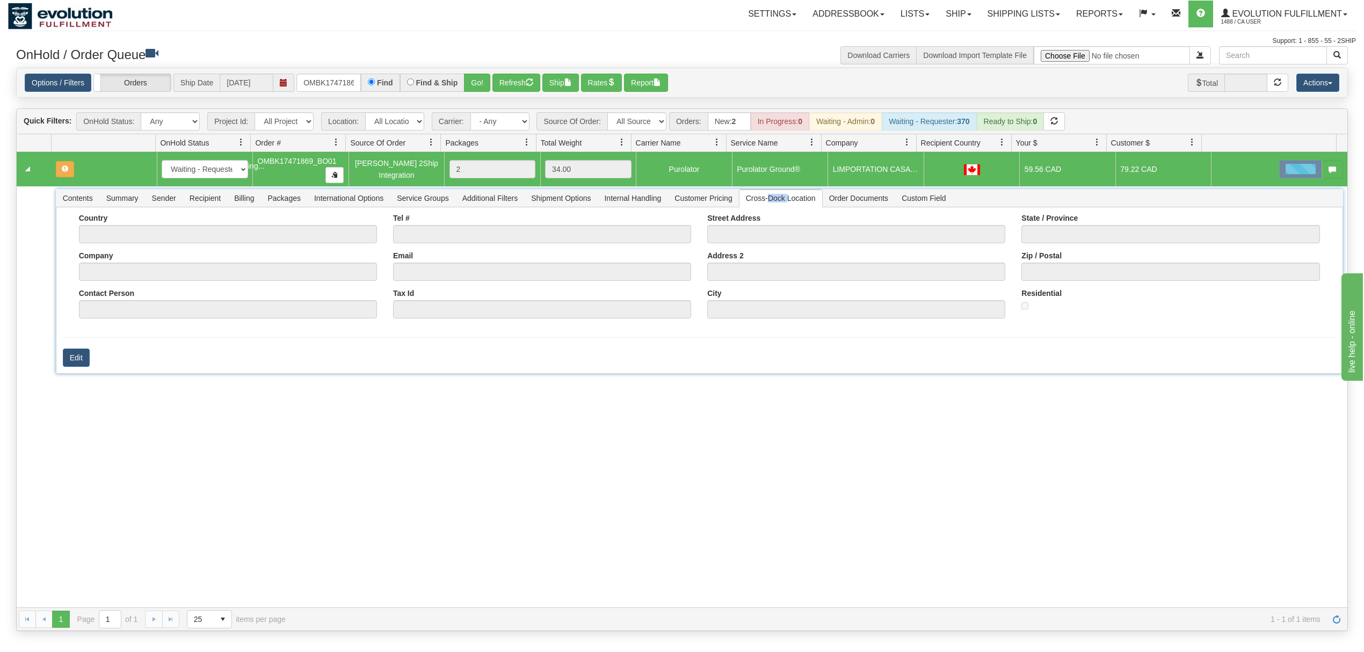
click at [777, 199] on span "Cross-Dock Location" at bounding box center [780, 198] width 83 height 17
click at [779, 199] on span "Cross-Dock Location" at bounding box center [780, 198] width 83 height 17
click at [780, 199] on span "Cross-Dock Location" at bounding box center [780, 198] width 83 height 17
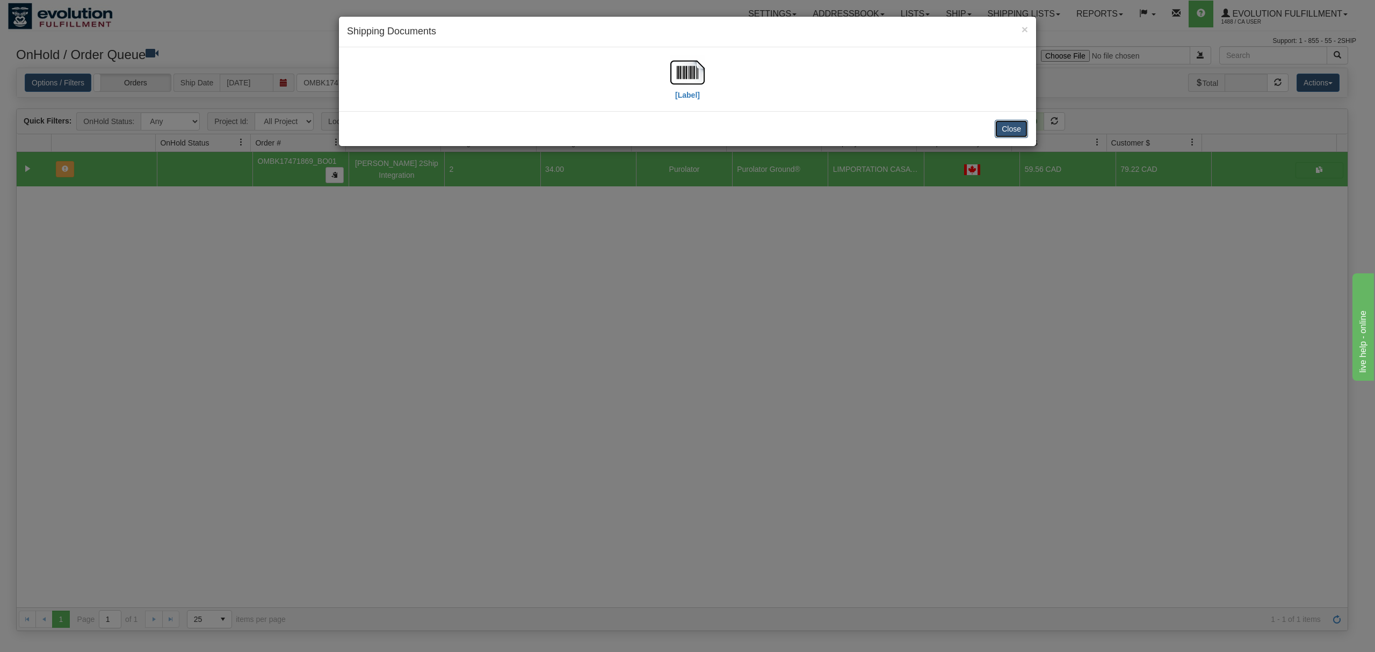
click at [1012, 132] on button "Close" at bounding box center [1011, 129] width 33 height 18
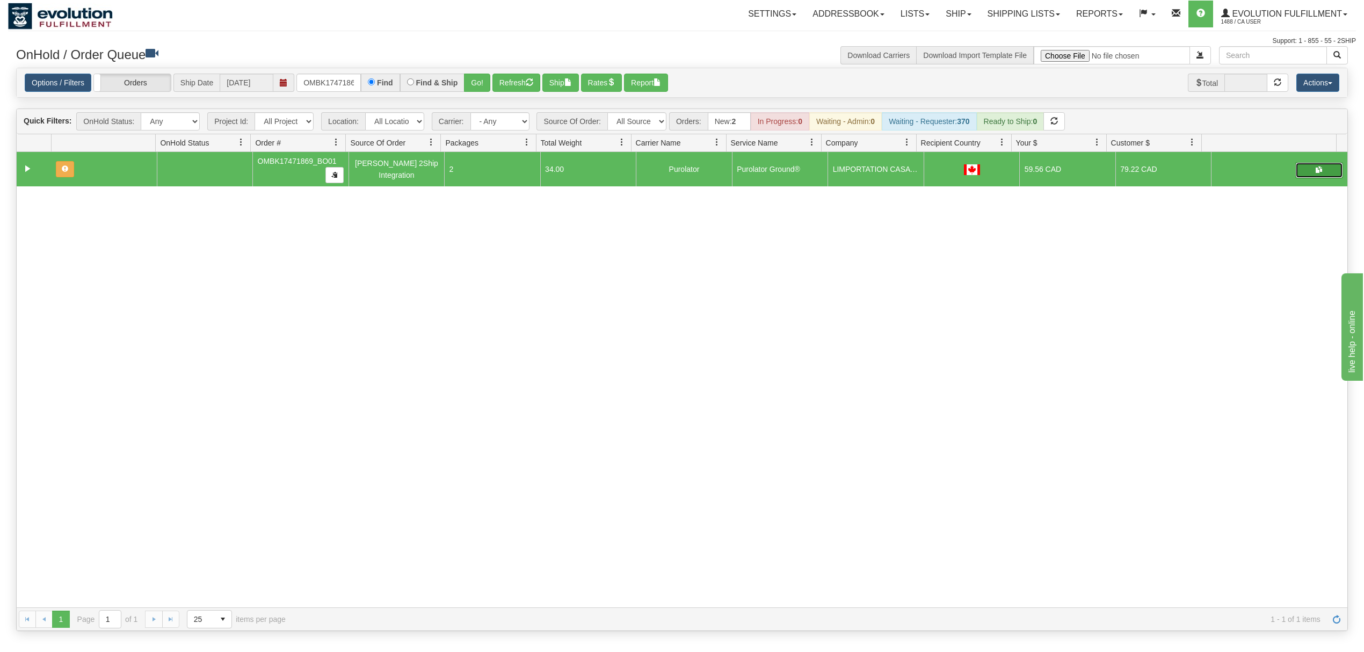
click at [1295, 176] on button "button" at bounding box center [1319, 170] width 48 height 16
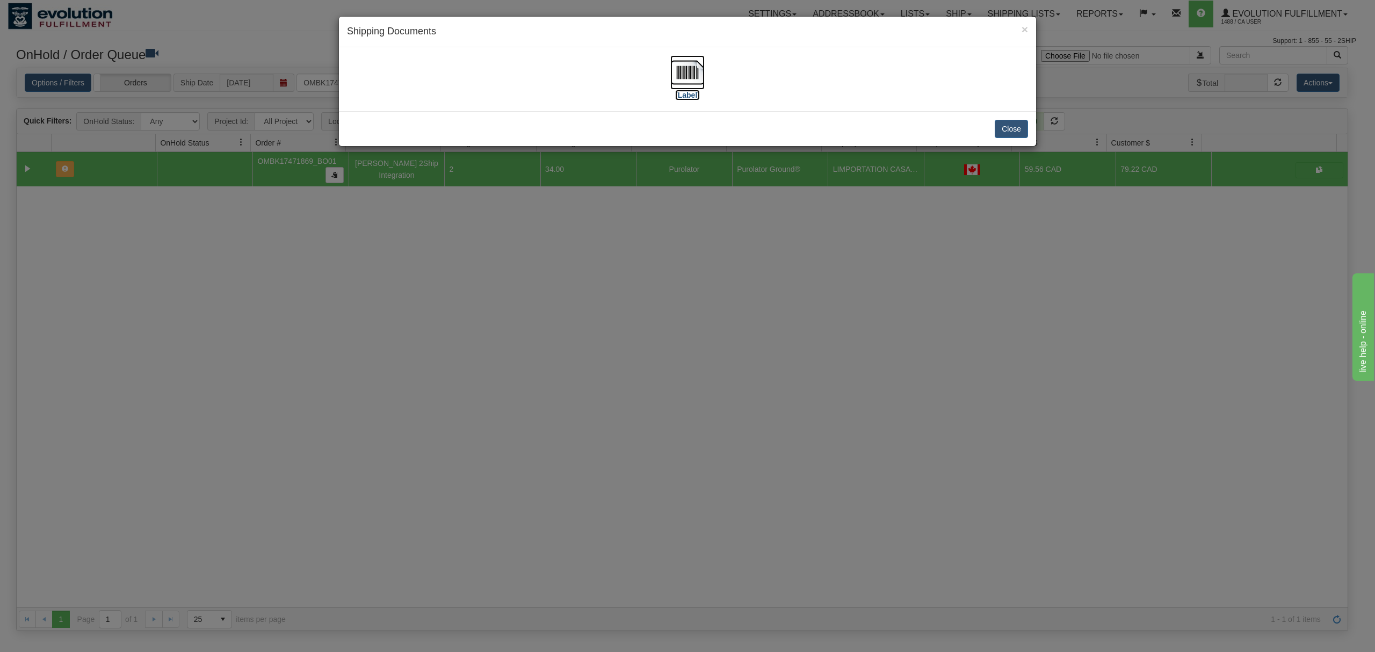
click at [683, 64] on img at bounding box center [687, 72] width 34 height 34
click at [1014, 129] on button "Close" at bounding box center [1011, 129] width 33 height 18
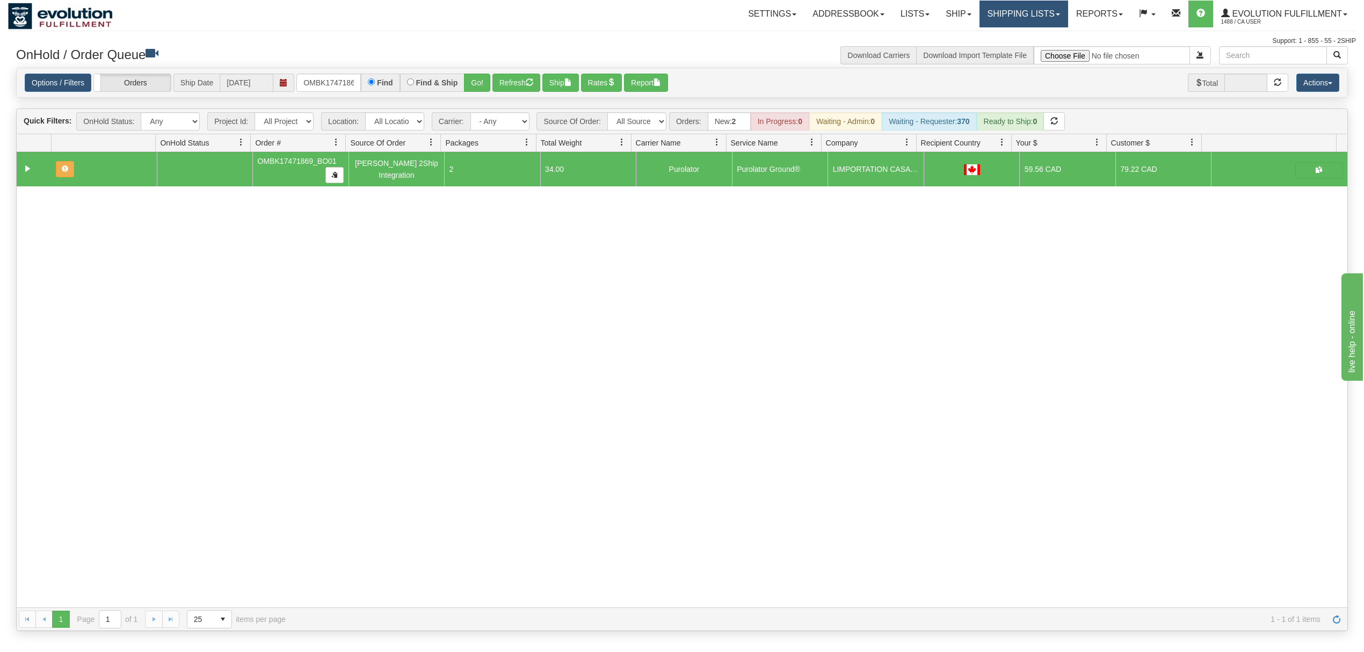
click at [1006, 8] on link "Shipping lists" at bounding box center [1024, 14] width 89 height 27
click at [995, 39] on span "Current Shipments" at bounding box center [1005, 37] width 63 height 9
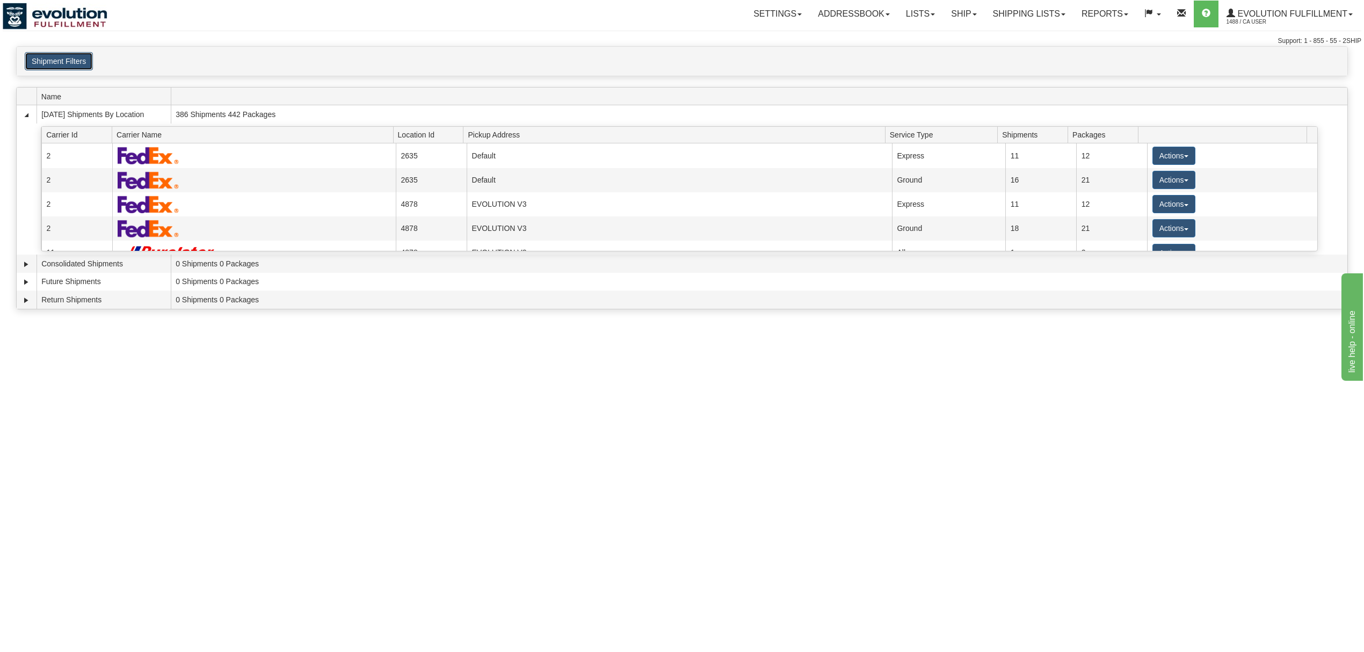
click at [64, 56] on button "Shipment Filters" at bounding box center [59, 61] width 68 height 18
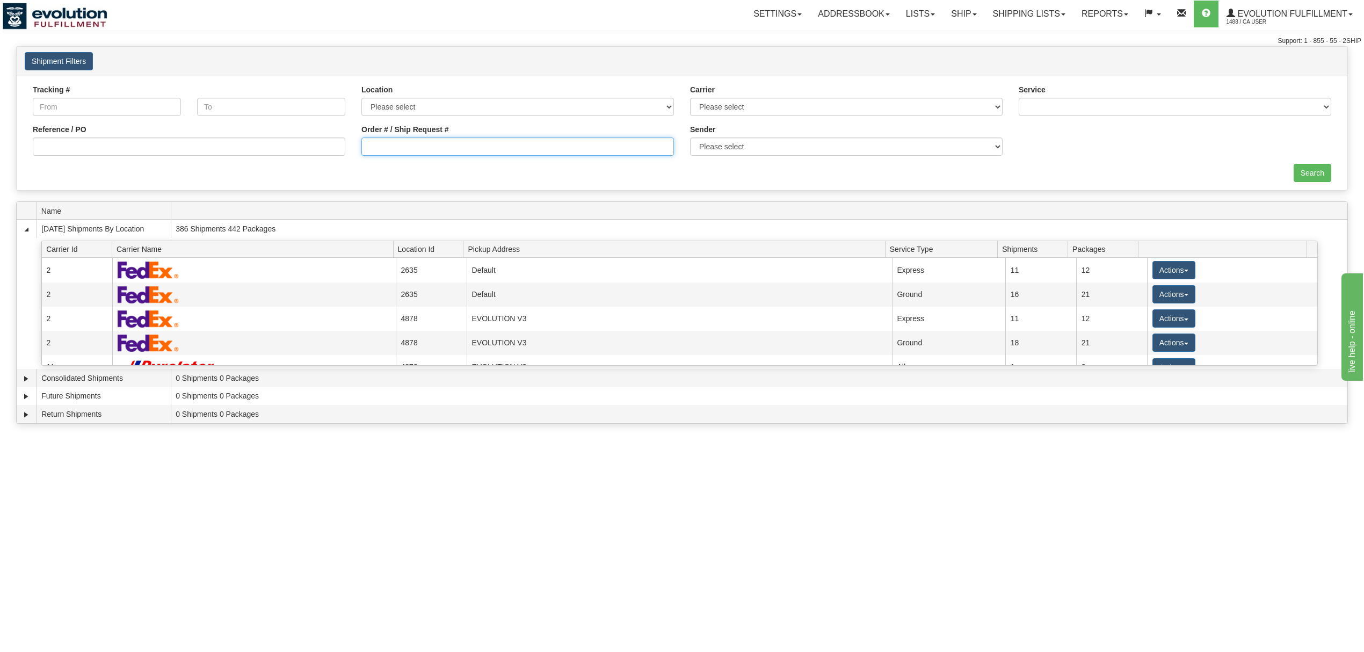
click at [458, 153] on input "Order # / Ship Request #" at bounding box center [517, 146] width 313 height 18
type input "OMBK17471869 BO01"
click at [1317, 164] on div "Tracking # Tracking To Location Please select Default Evolution US EVOLUTION V3…" at bounding box center [682, 133] width 1331 height 114
click at [1315, 170] on input "Search" at bounding box center [1313, 173] width 38 height 18
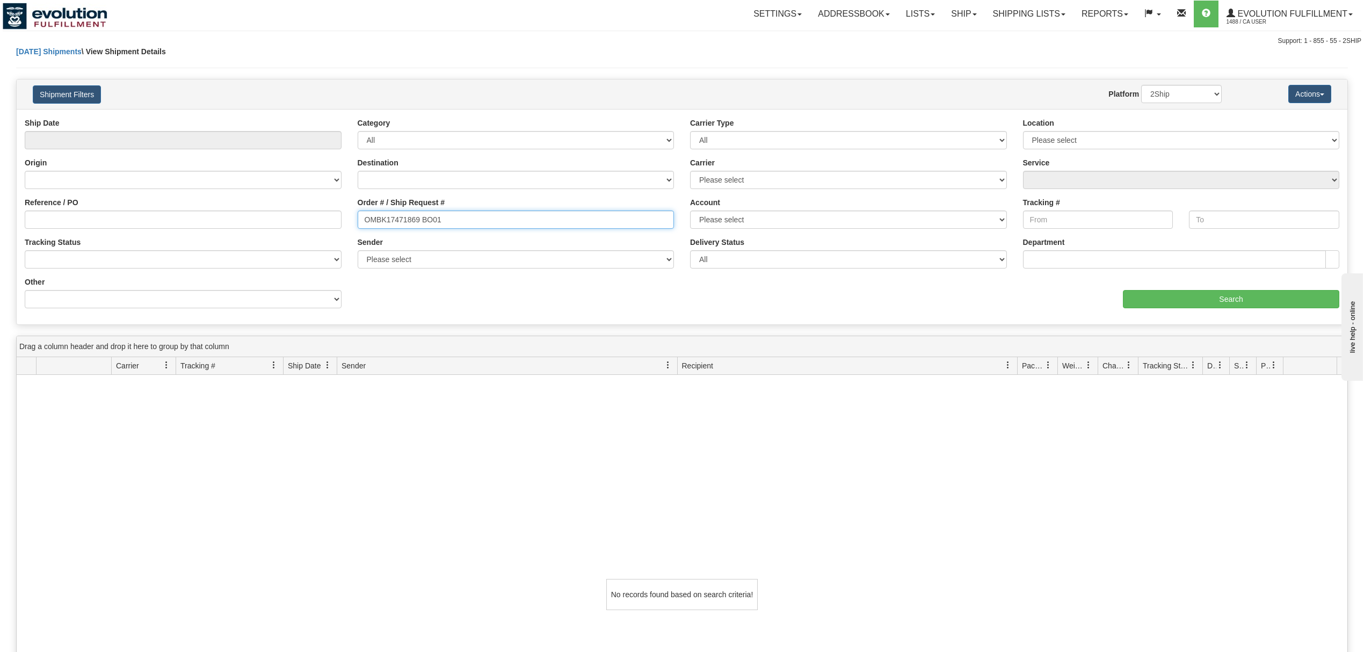
click at [424, 227] on input "OMBK17471869 BO01" at bounding box center [516, 220] width 317 height 18
type input "OMBK17471869_BO01"
click at [1237, 299] on input "Search" at bounding box center [1231, 299] width 216 height 18
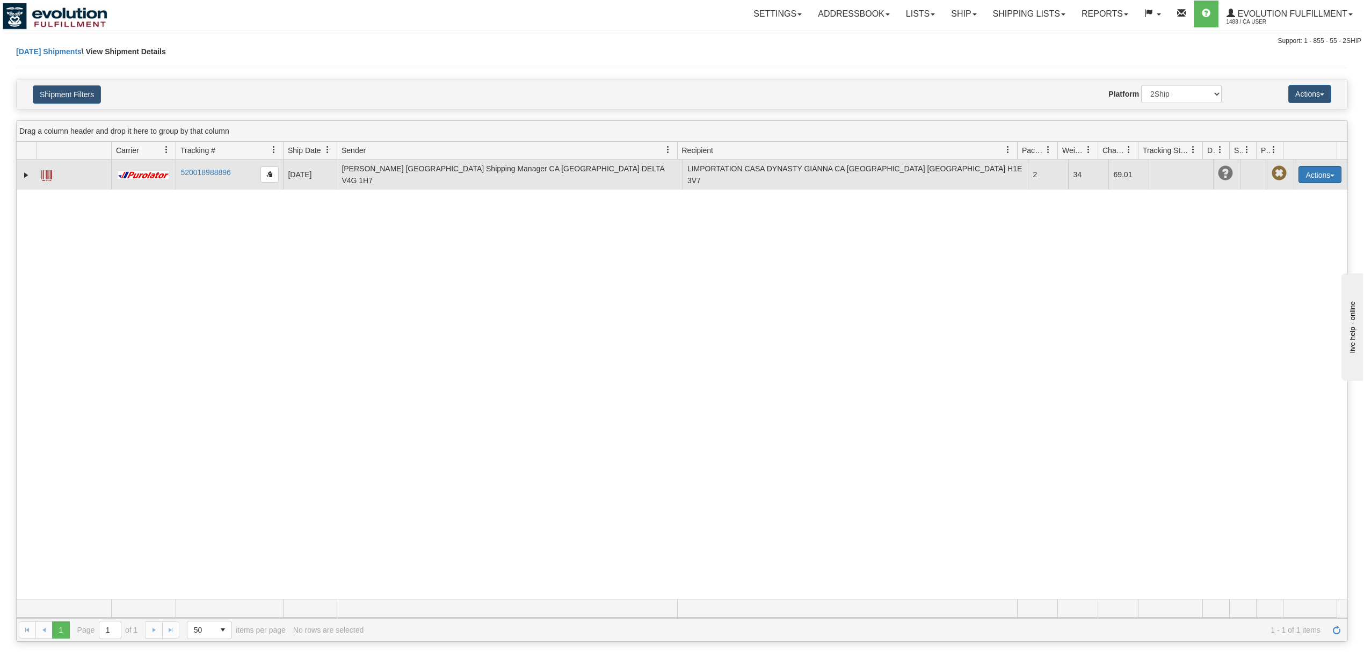
click at [1318, 177] on button "Actions" at bounding box center [1320, 174] width 43 height 17
click at [1259, 238] on link "Delete" at bounding box center [1285, 236] width 111 height 14
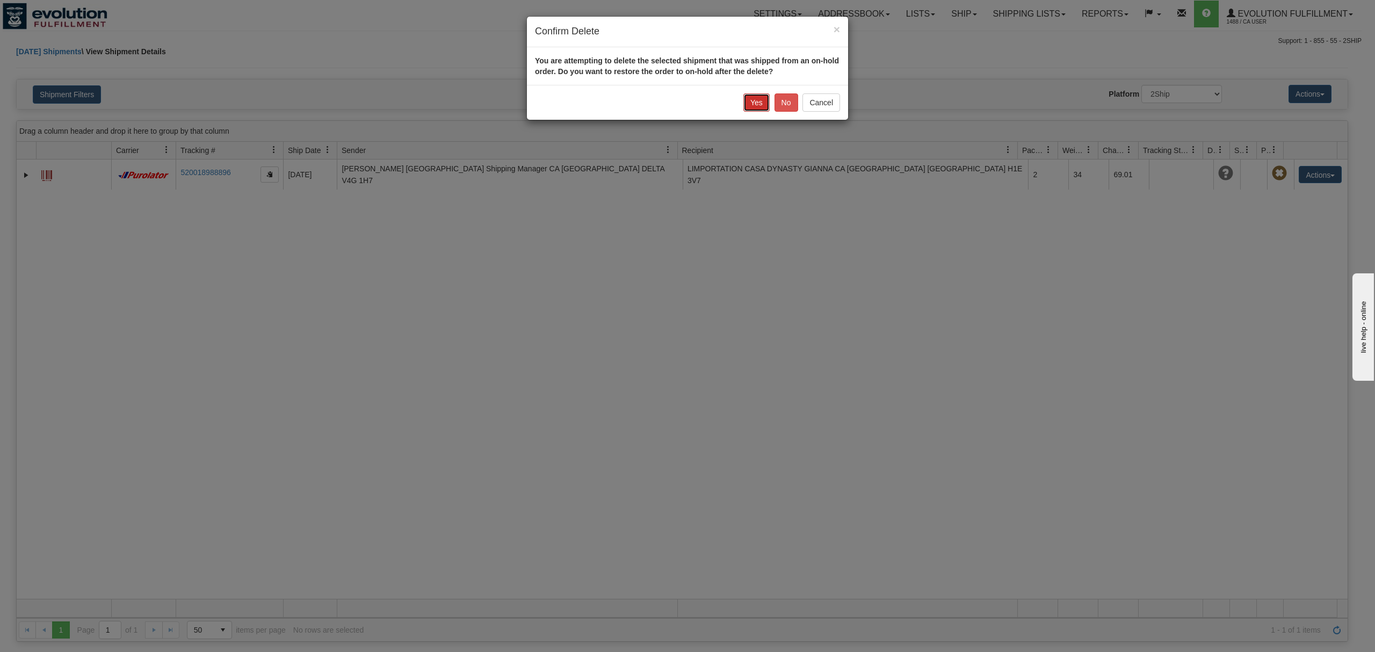
click at [750, 101] on button "Yes" at bounding box center [756, 102] width 26 height 18
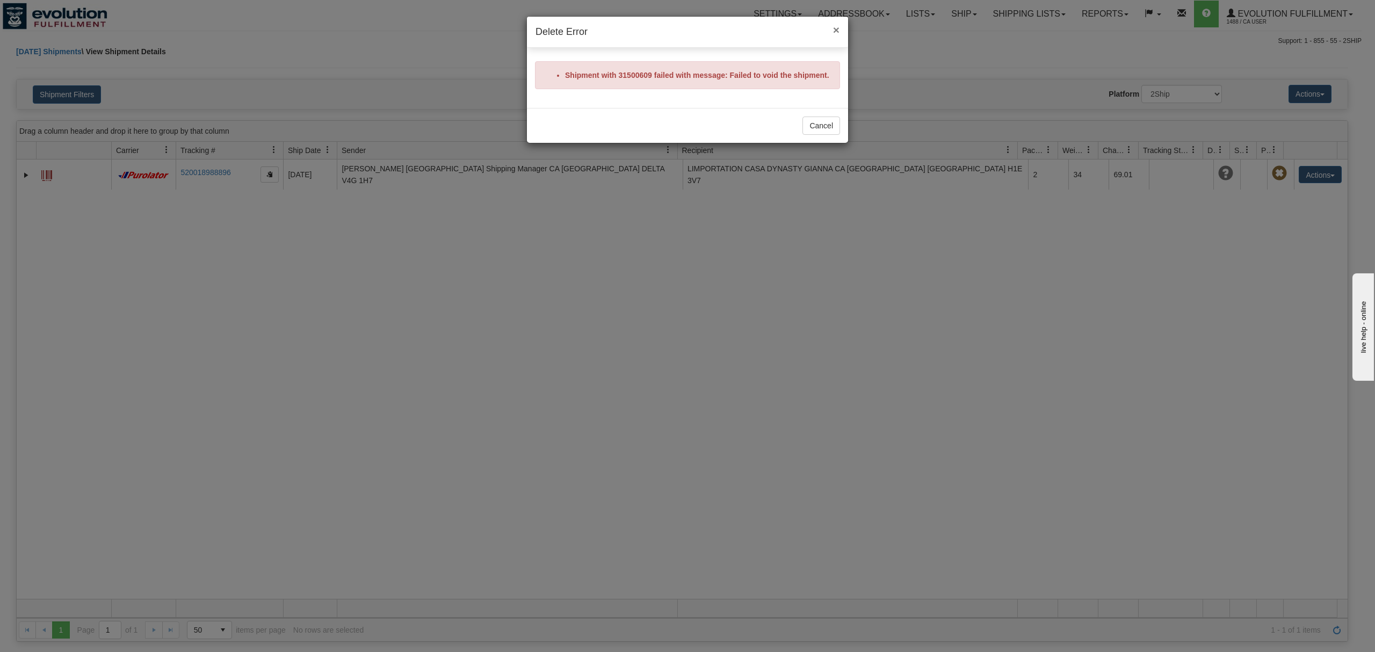
drag, startPoint x: 833, startPoint y: 27, endPoint x: 1180, endPoint y: 99, distance: 353.8
click at [833, 28] on span "×" at bounding box center [836, 30] width 6 height 12
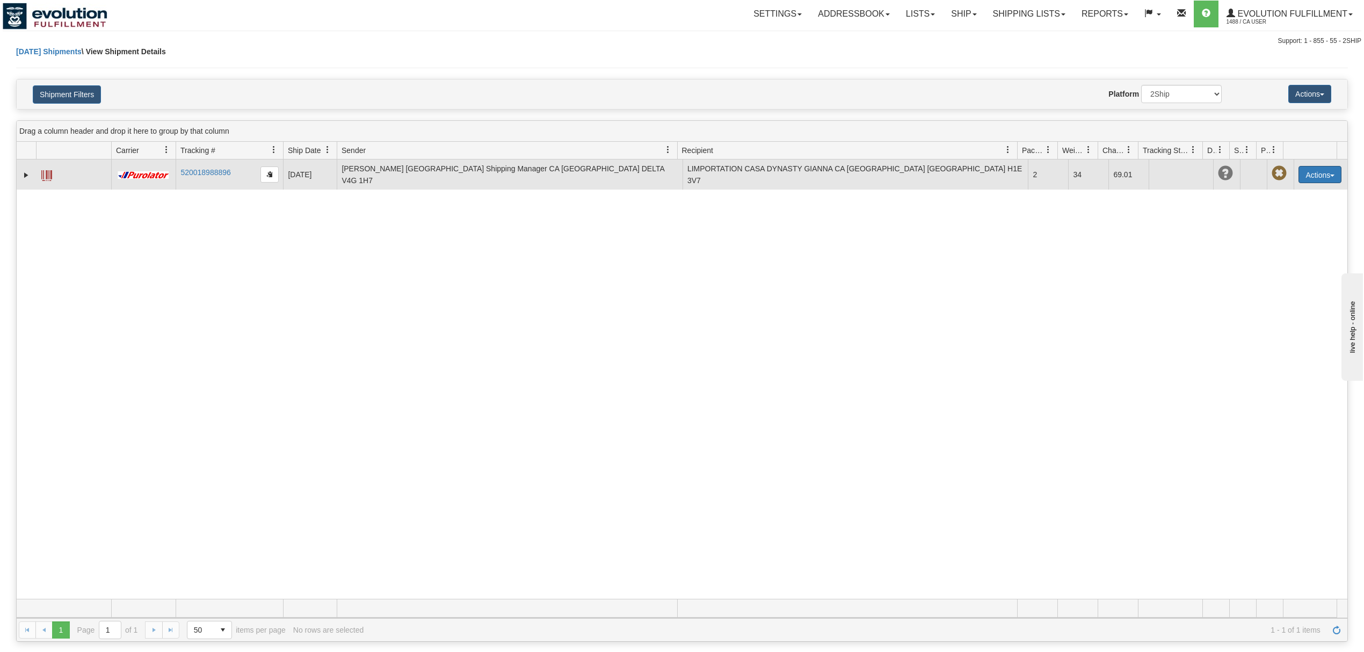
click at [1316, 175] on button "Actions" at bounding box center [1320, 174] width 43 height 17
click at [1241, 235] on span at bounding box center [1245, 236] width 8 height 8
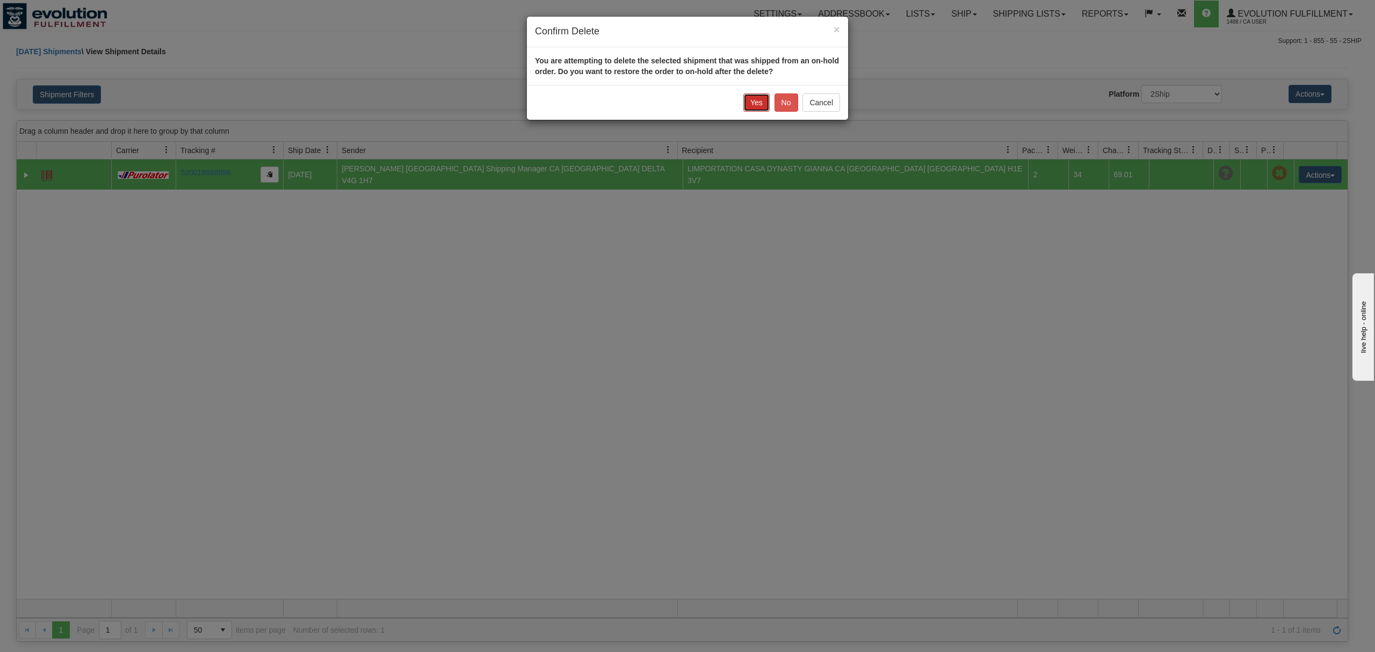
click at [758, 106] on button "Yes" at bounding box center [756, 102] width 26 height 18
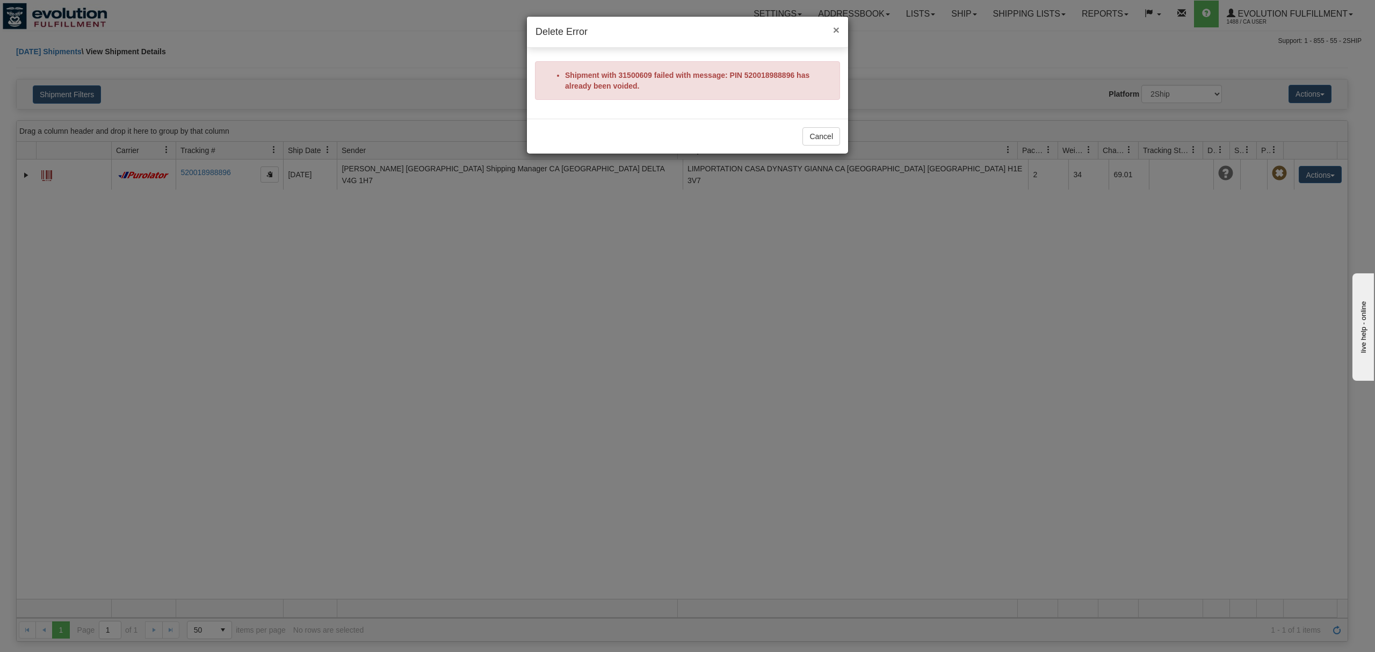
click at [836, 26] on span "×" at bounding box center [836, 30] width 6 height 12
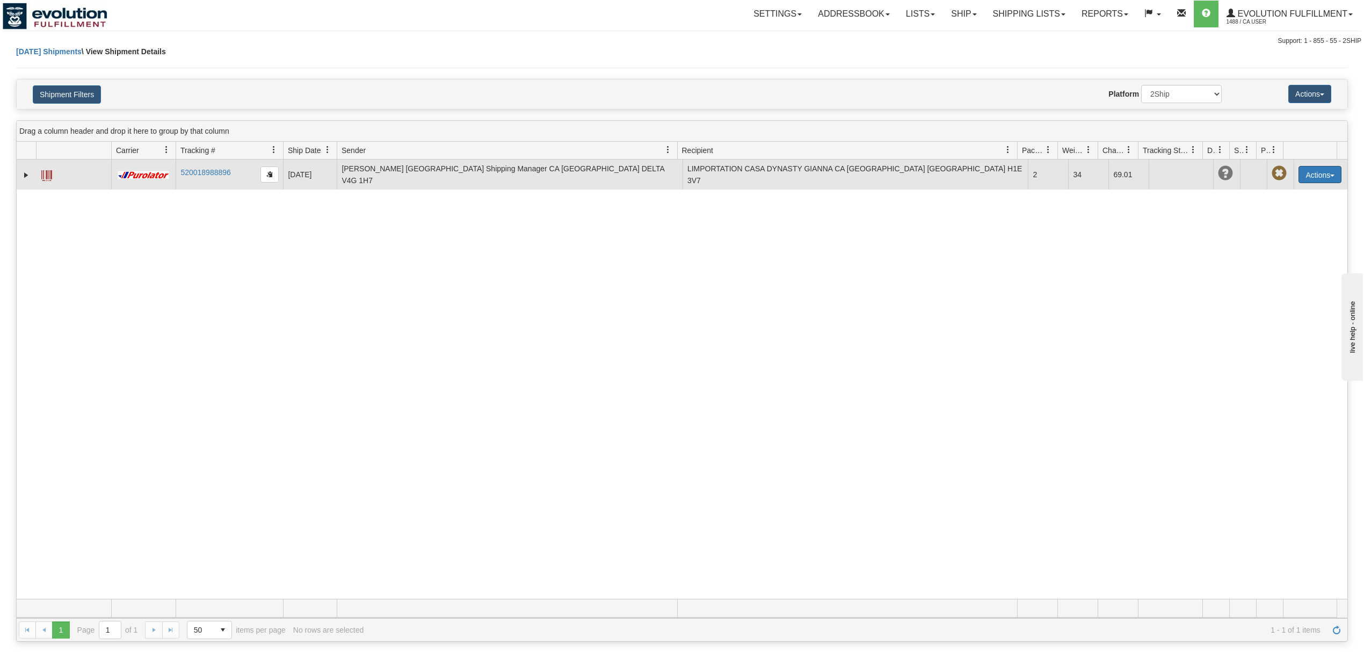
click at [1299, 169] on button "Actions" at bounding box center [1320, 174] width 43 height 17
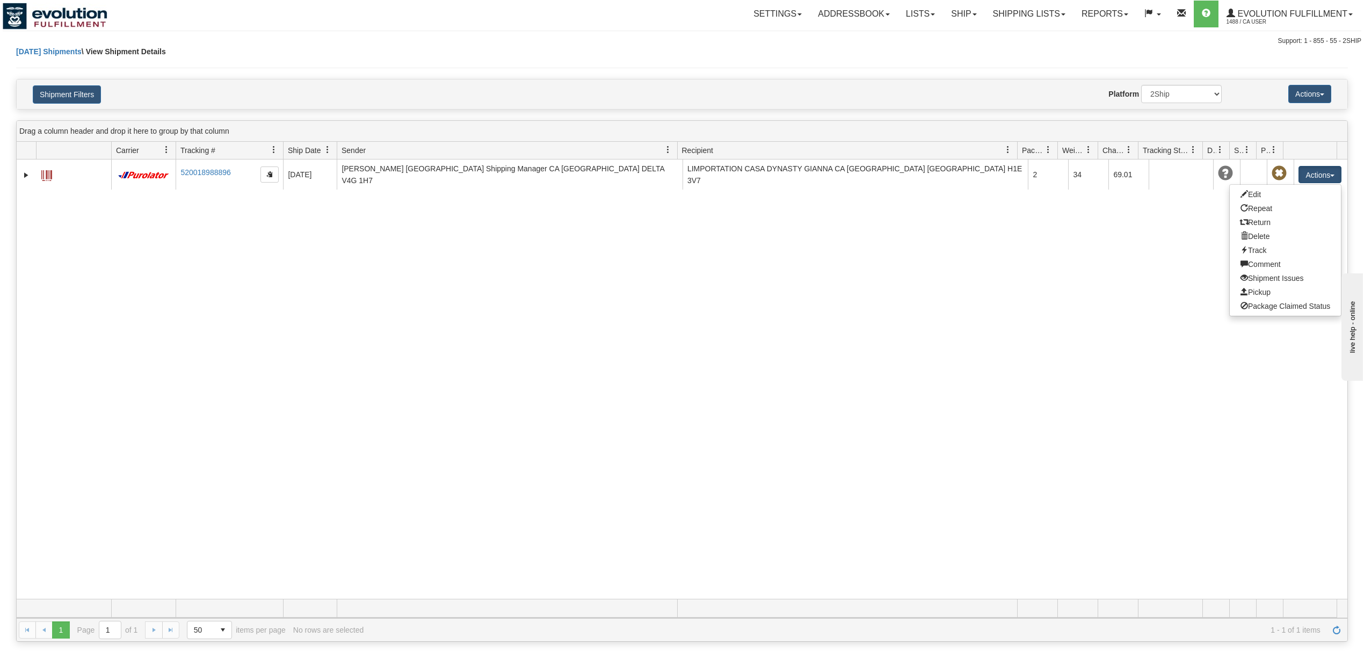
click at [902, 310] on div "31500609 1488 520018988896 08/20/2025 08/20/2025 07:20:34 PM Molly Bracken CANA…" at bounding box center [682, 378] width 1331 height 439
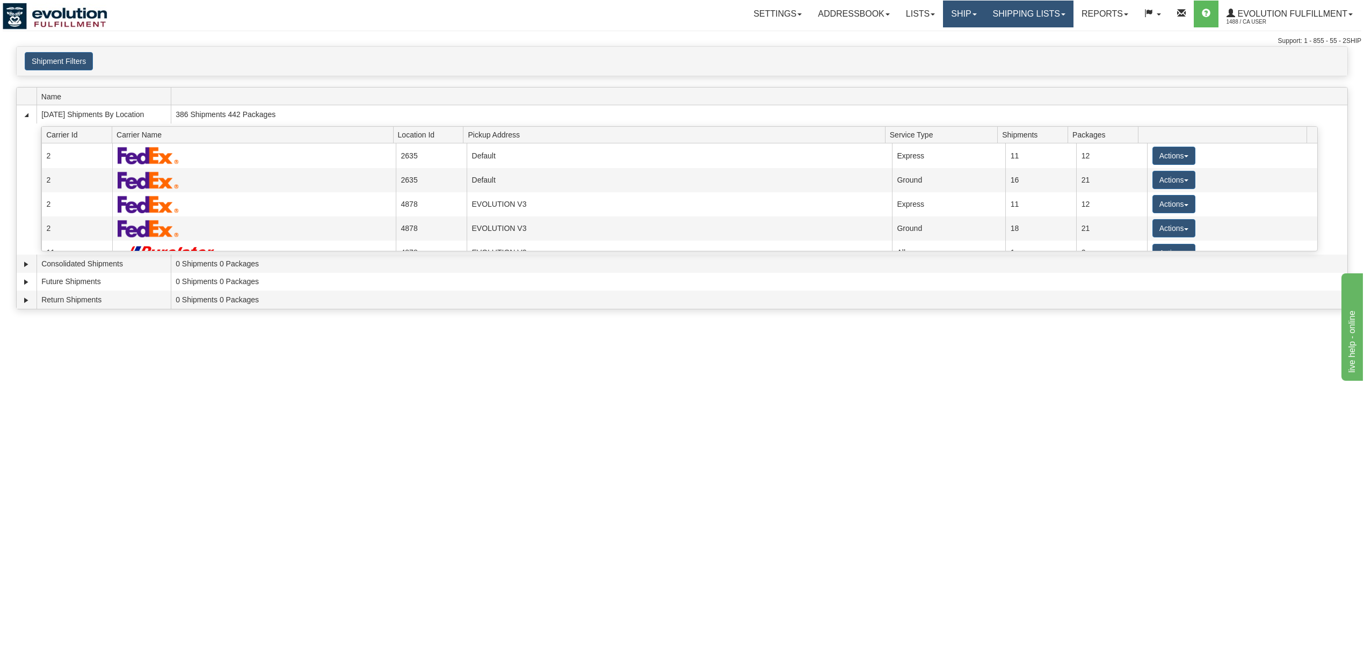
drag, startPoint x: 970, startPoint y: 17, endPoint x: 997, endPoint y: 15, distance: 27.5
click at [971, 17] on link "Ship" at bounding box center [963, 14] width 41 height 27
click at [1004, 13] on link "Shipping lists" at bounding box center [1029, 14] width 89 height 27
click at [952, 1] on link "Ship" at bounding box center [963, 14] width 41 height 27
click at [948, 45] on link "OnHold / Order Queue" at bounding box center [935, 52] width 97 height 14
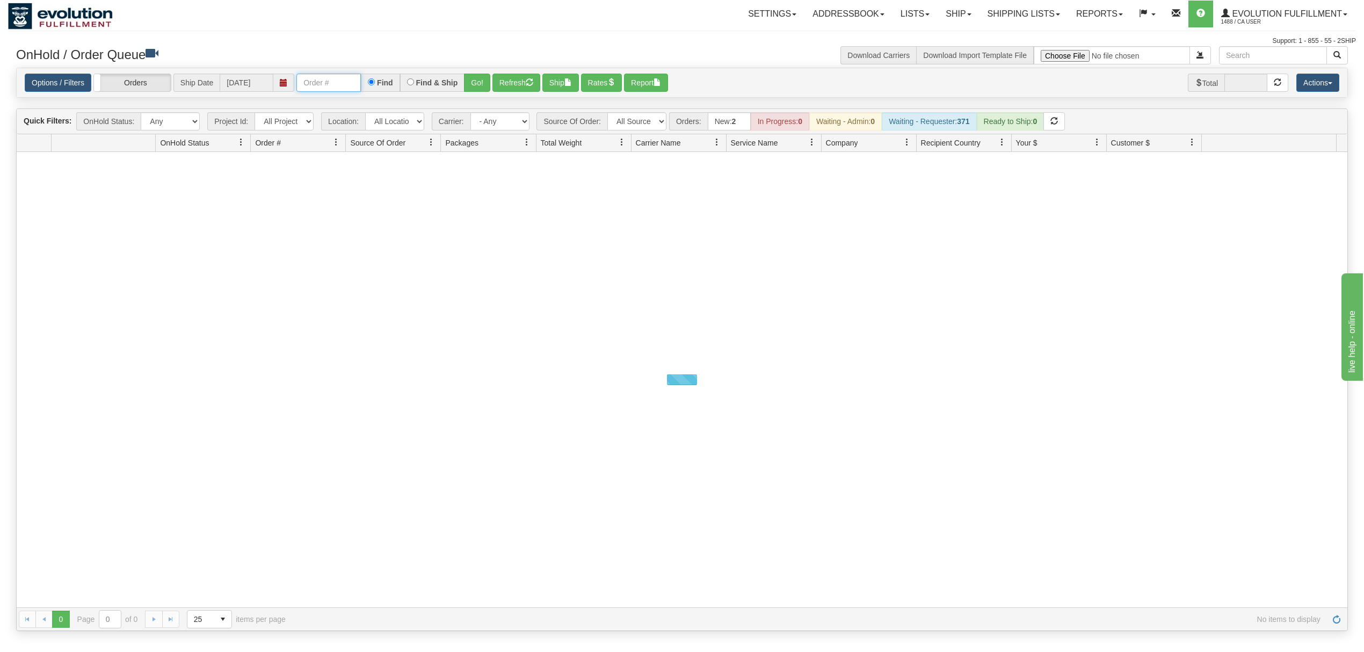
click at [333, 91] on input "text" at bounding box center [328, 83] width 64 height 18
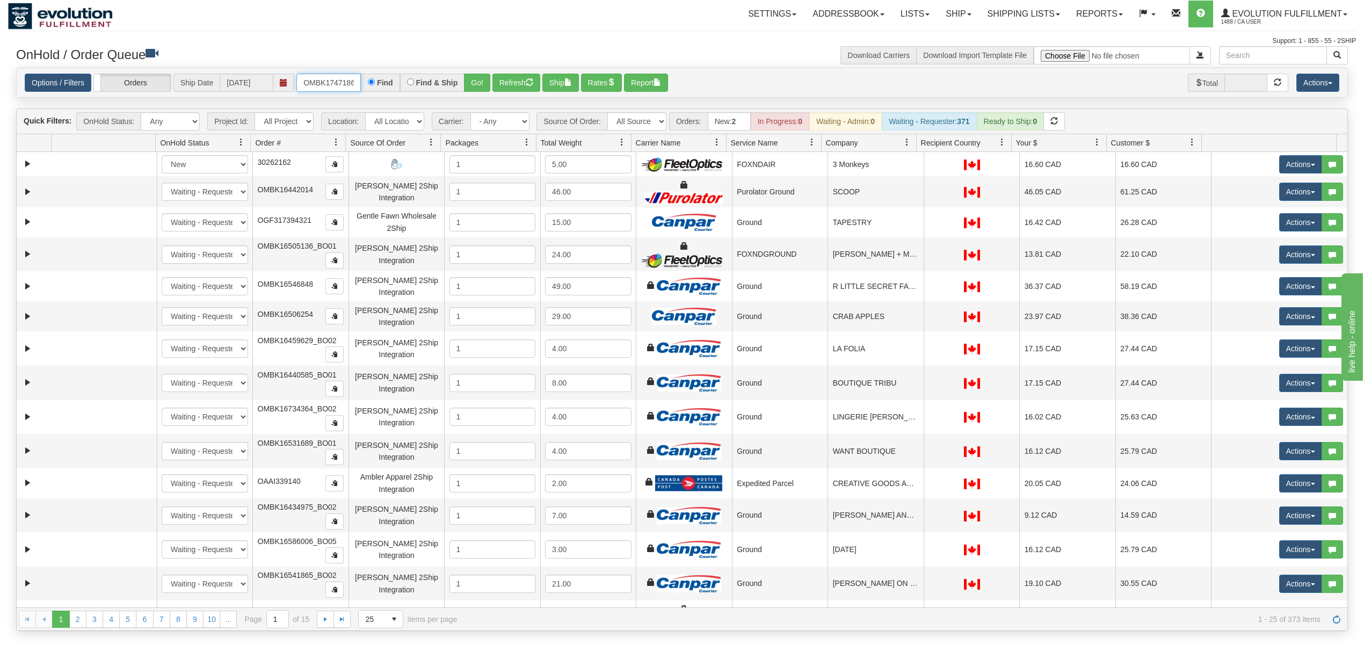
click at [338, 84] on input "OMBK17471869 BO01" at bounding box center [328, 83] width 64 height 18
click at [468, 80] on button "Go!" at bounding box center [477, 83] width 26 height 18
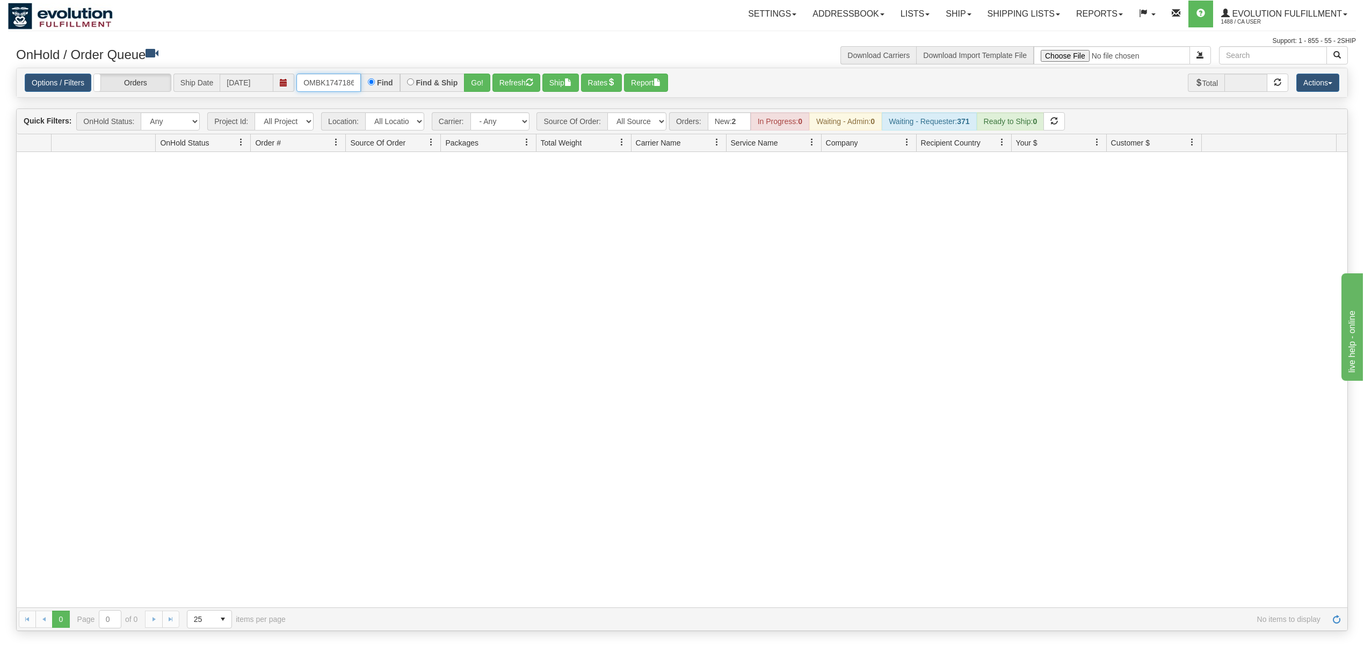
scroll to position [0, 28]
drag, startPoint x: 301, startPoint y: 82, endPoint x: 452, endPoint y: 80, distance: 151.4
click at [452, 80] on div "OMBK17471869_BO01 Find Find & Ship Go!" at bounding box center [393, 83] width 194 height 18
click at [336, 77] on input "OMBK17471869 BO01" at bounding box center [328, 83] width 64 height 18
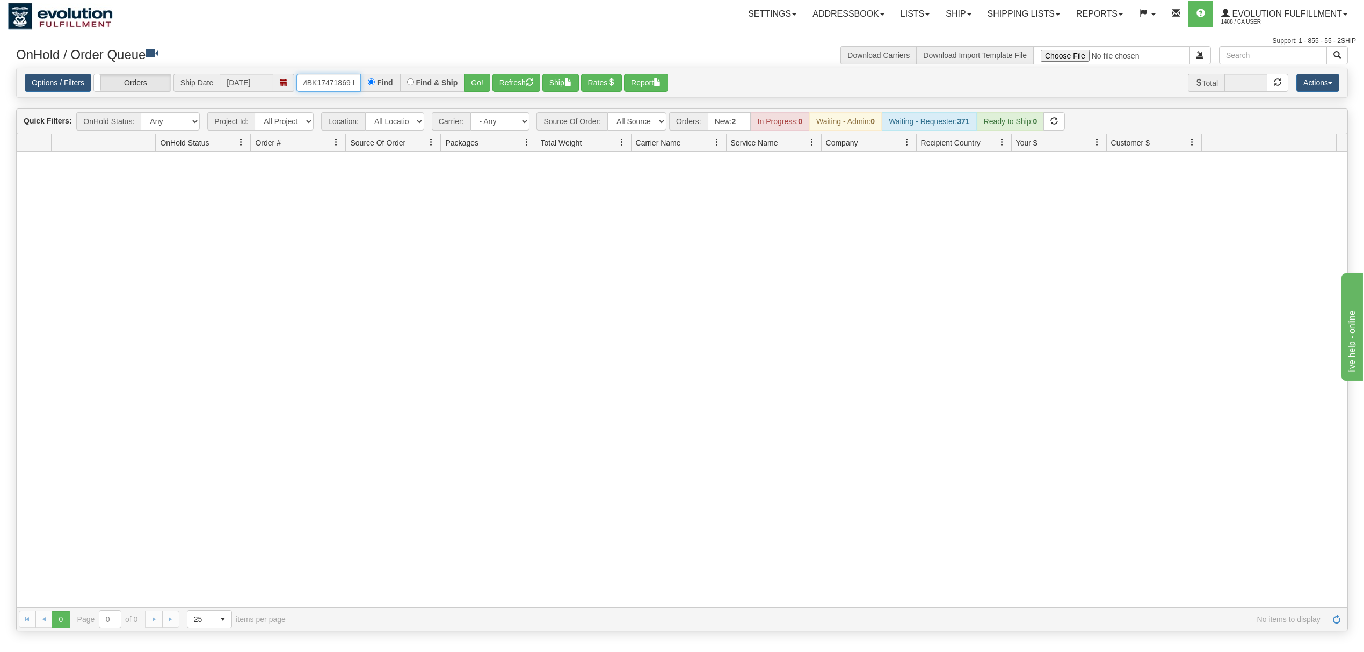
scroll to position [0, 13]
type input "OMBK17471869_BO01"
click at [471, 84] on button "Go!" at bounding box center [477, 83] width 26 height 18
